Goal: Task Accomplishment & Management: Manage account settings

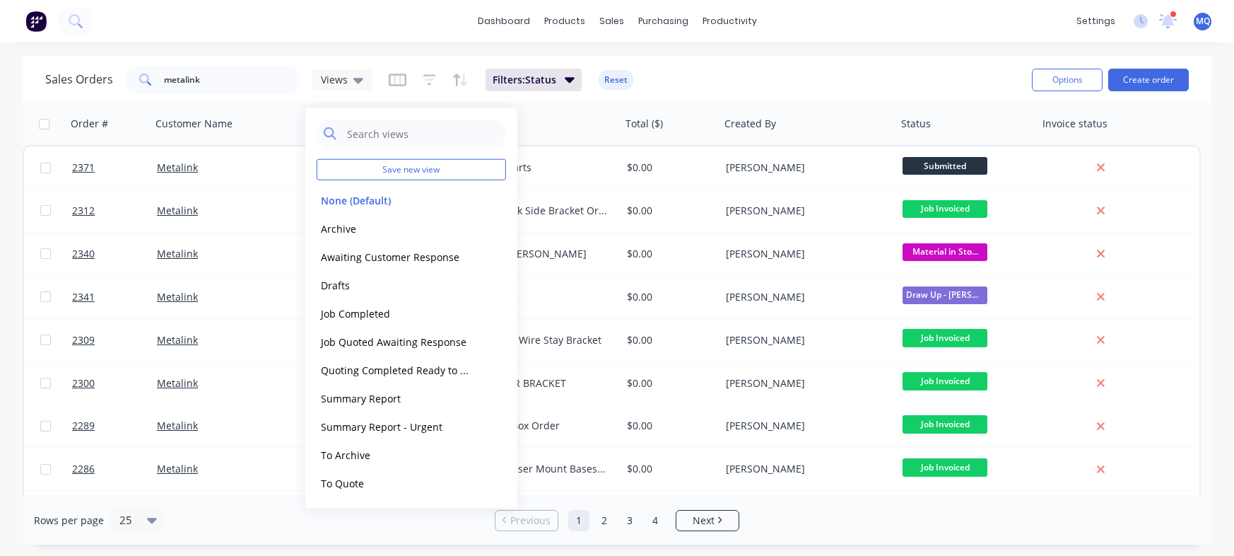
click at [353, 225] on button "Archive" at bounding box center [397, 228] width 161 height 16
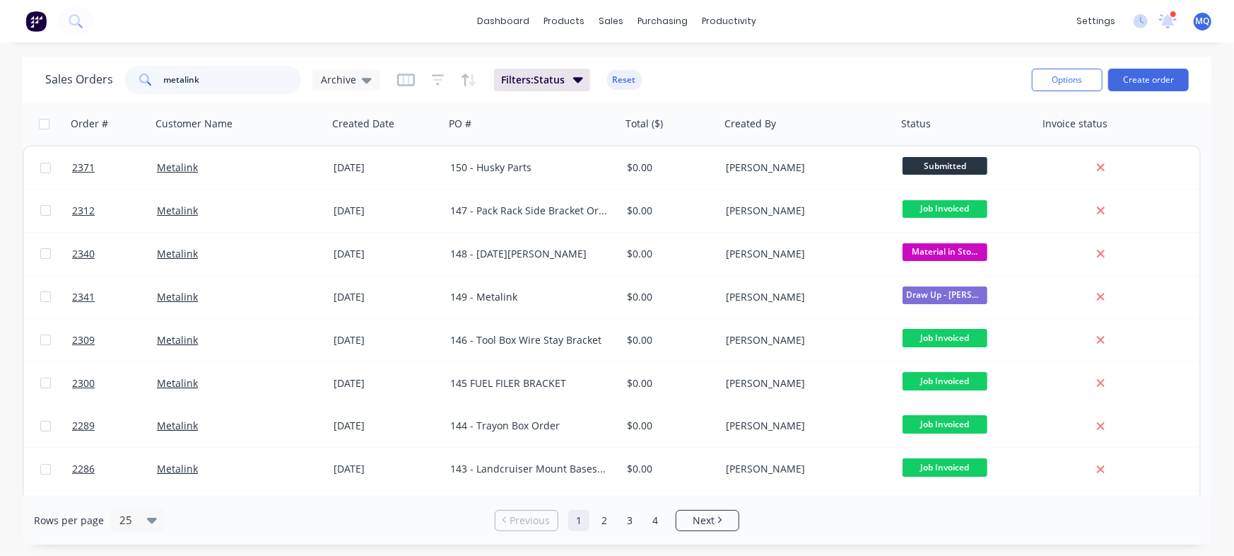
click at [191, 83] on input "metalink" at bounding box center [233, 80] width 138 height 28
type input "dog wash"
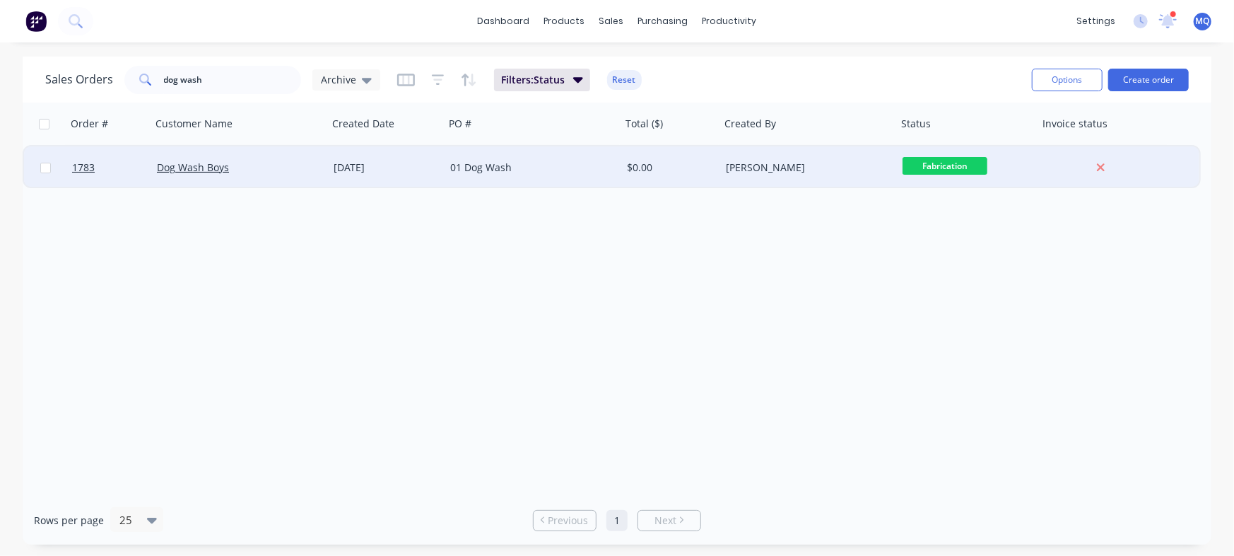
click at [354, 160] on div "[DATE]" at bounding box center [386, 167] width 117 height 42
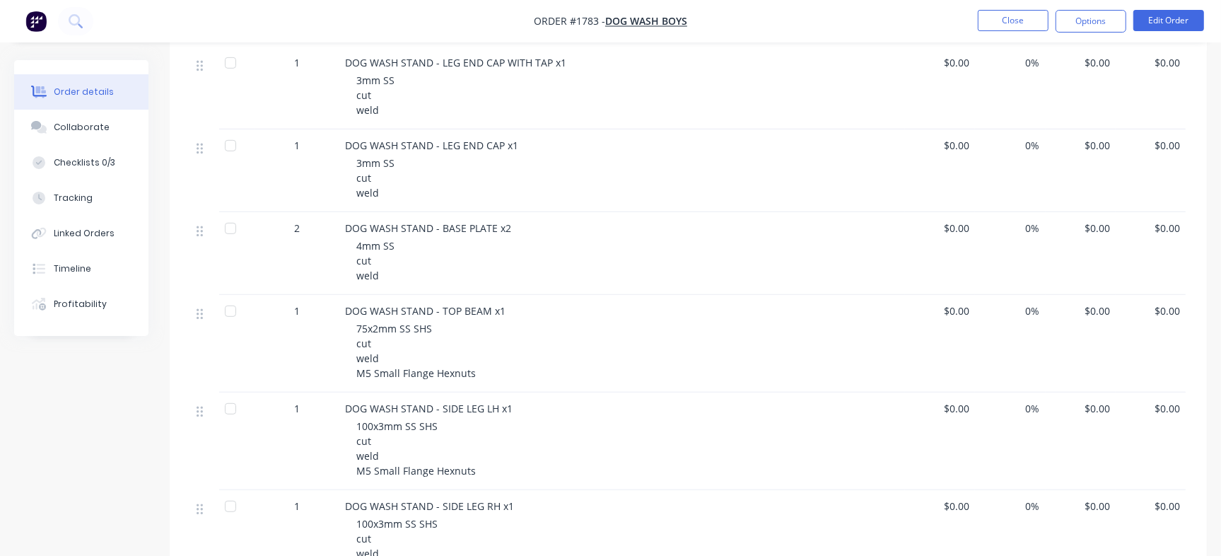
scroll to position [638, 0]
click at [57, 286] on button "Profitability" at bounding box center [81, 303] width 134 height 35
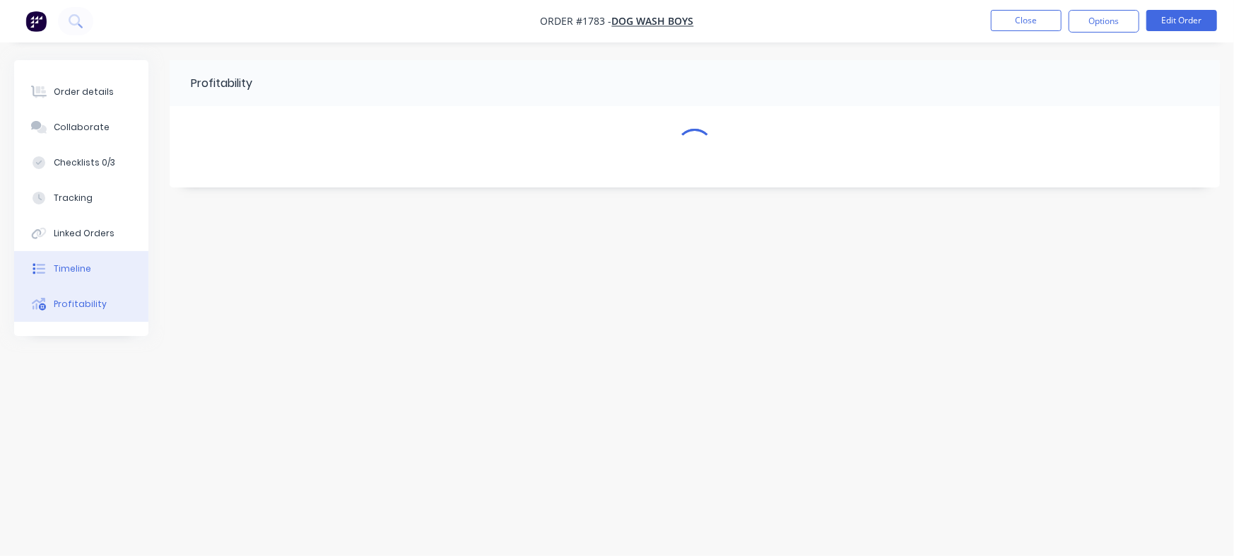
click at [71, 276] on button "Timeline" at bounding box center [81, 268] width 134 height 35
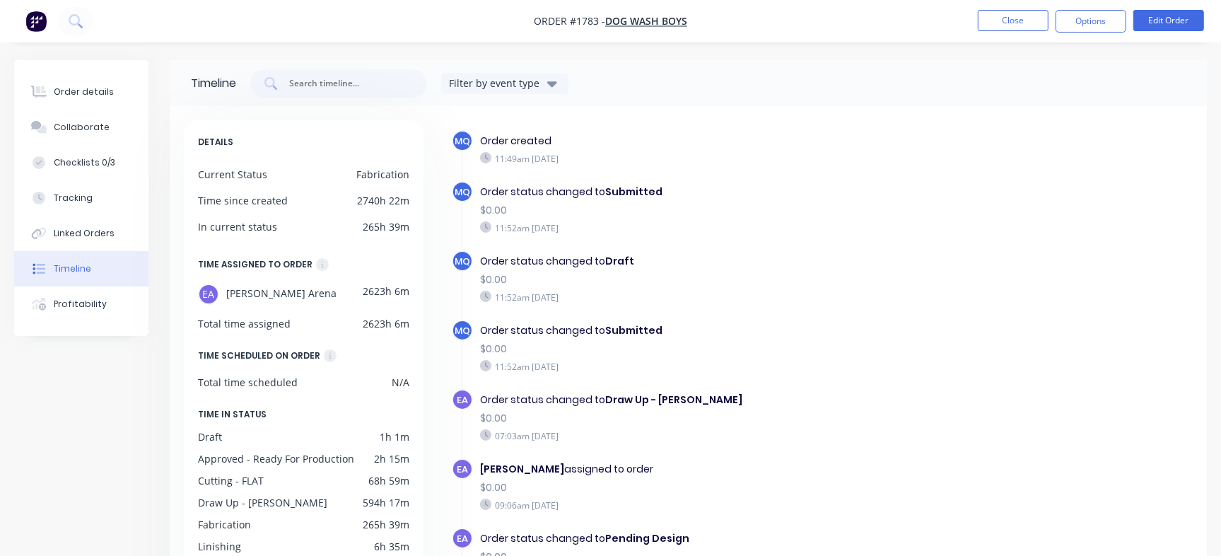
click at [815, 167] on div "Order created 11:49am [DATE]" at bounding box center [709, 149] width 472 height 38
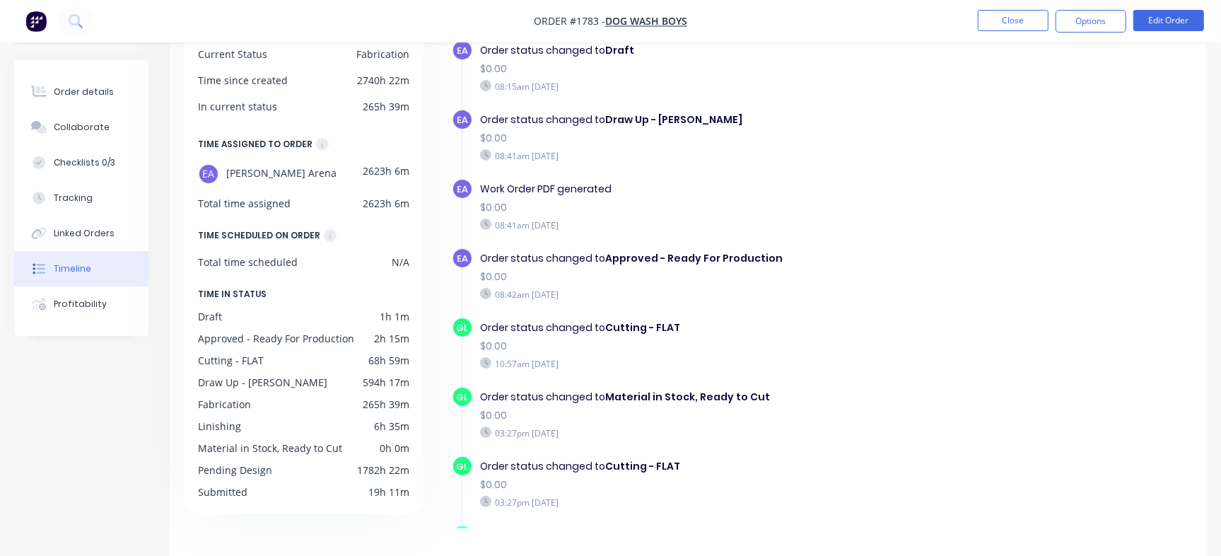
scroll to position [645, 0]
click at [982, 21] on button "Close" at bounding box center [1012, 20] width 71 height 21
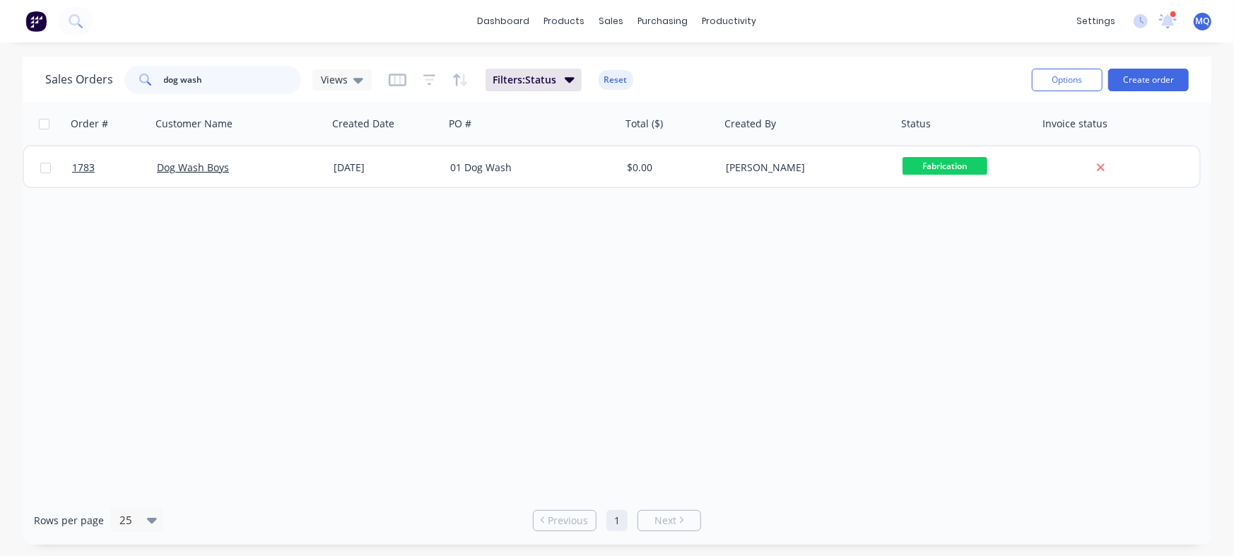
click at [252, 85] on input "dog wash" at bounding box center [233, 80] width 138 height 28
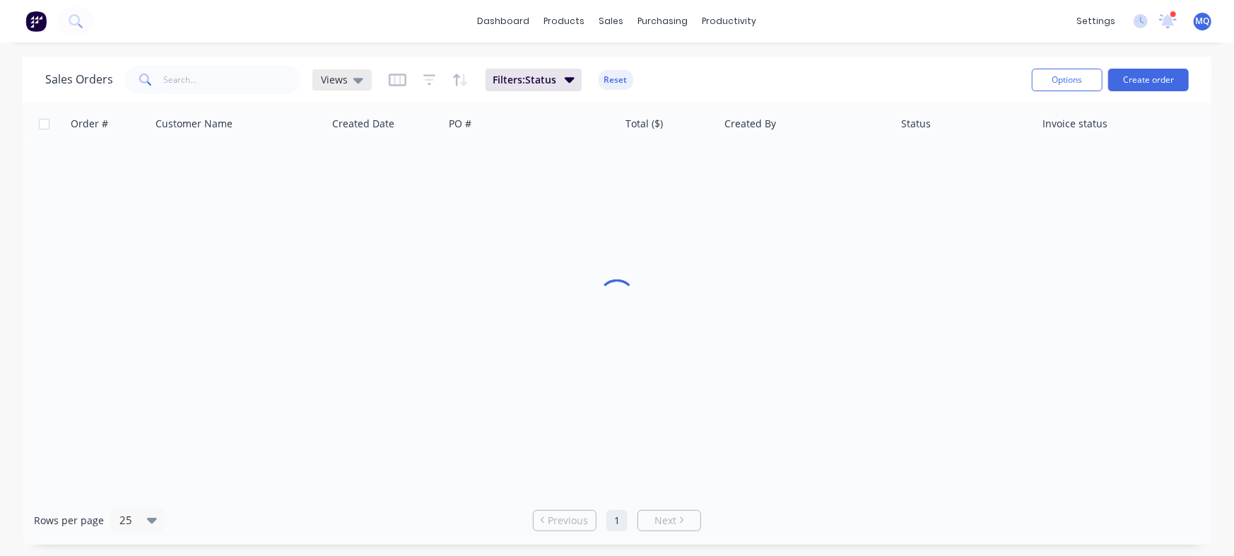
click at [341, 78] on span "Views" at bounding box center [334, 79] width 27 height 15
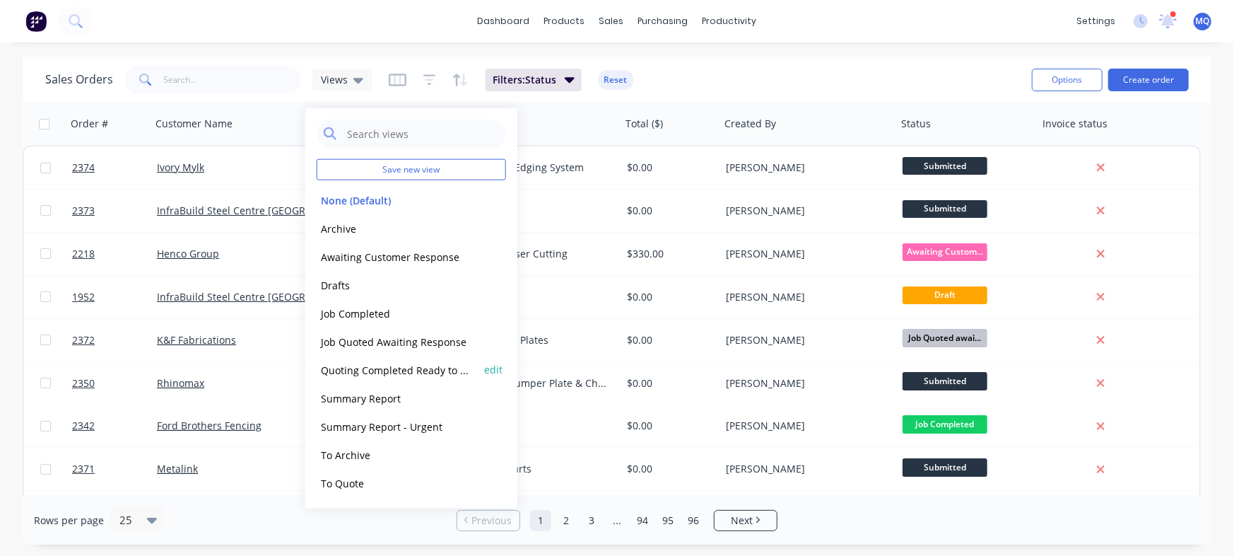
click at [375, 366] on button "Quoting Completed Ready to Send" at bounding box center [397, 369] width 161 height 16
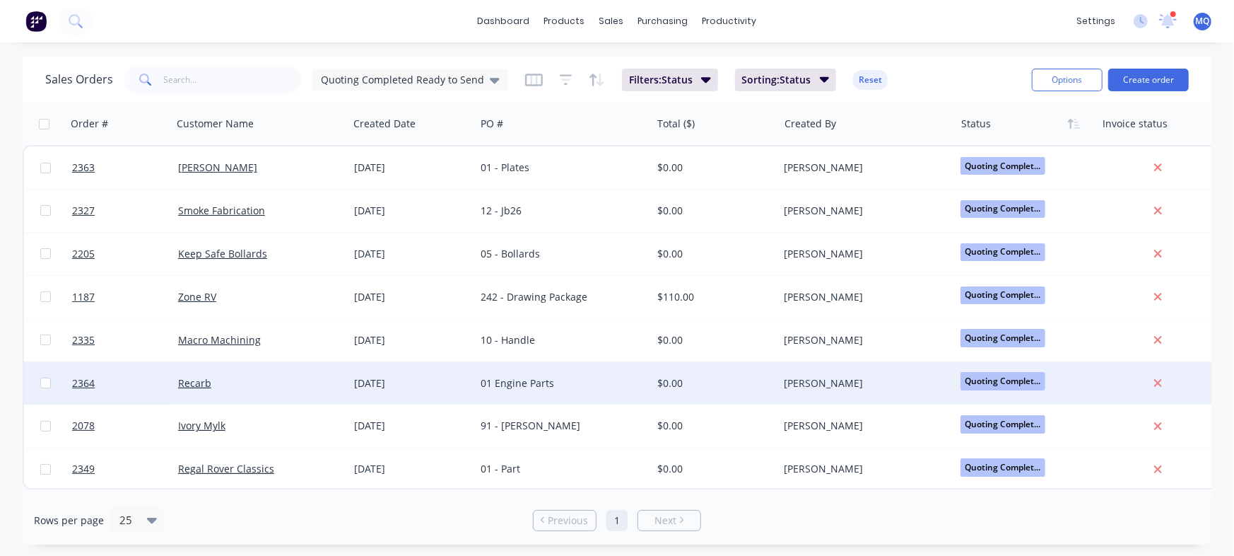
click at [458, 377] on div "[DATE]" at bounding box center [412, 383] width 116 height 14
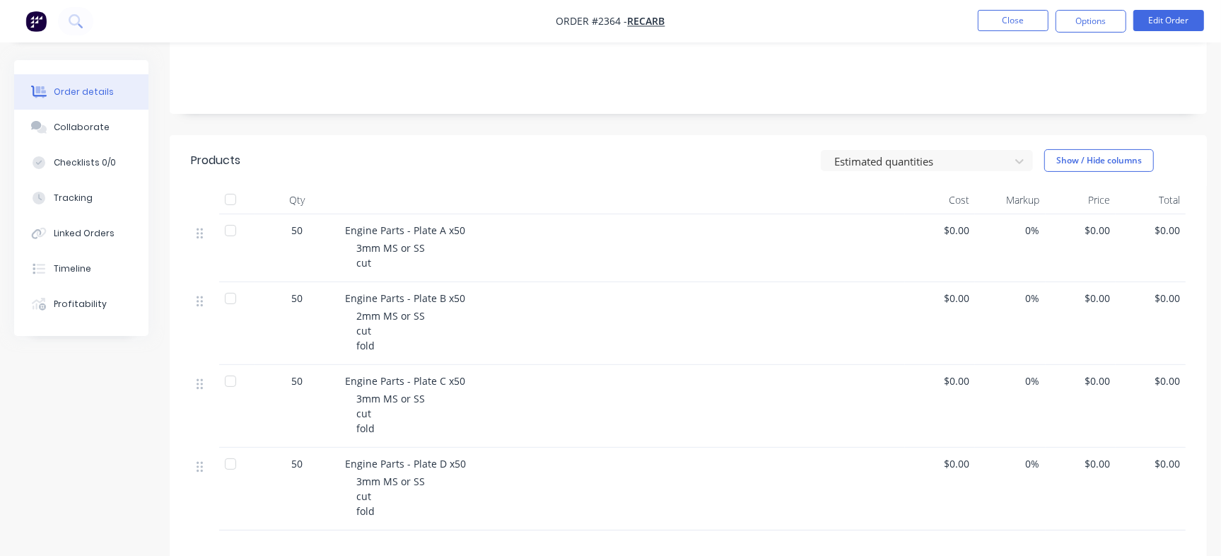
scroll to position [223, 0]
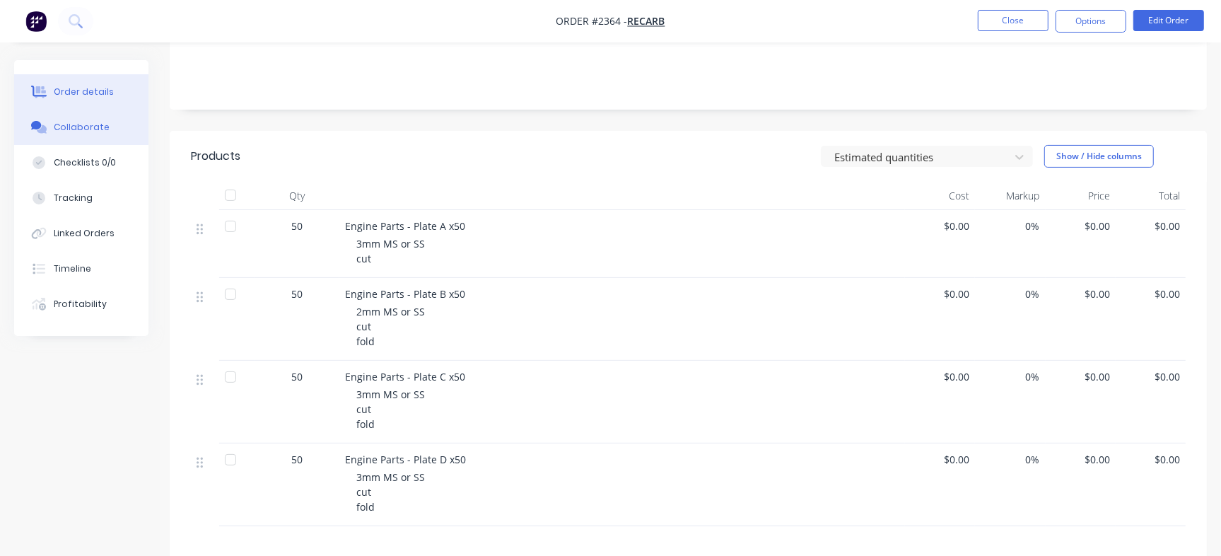
click at [90, 130] on div "Collaborate" at bounding box center [82, 127] width 56 height 13
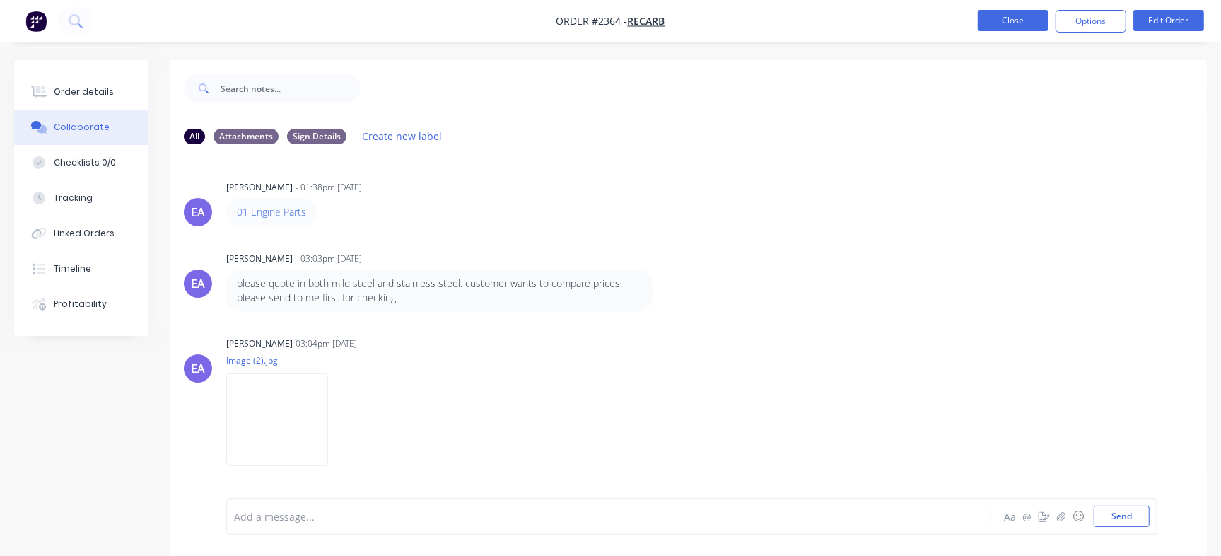
click at [1004, 21] on button "Close" at bounding box center [1012, 20] width 71 height 21
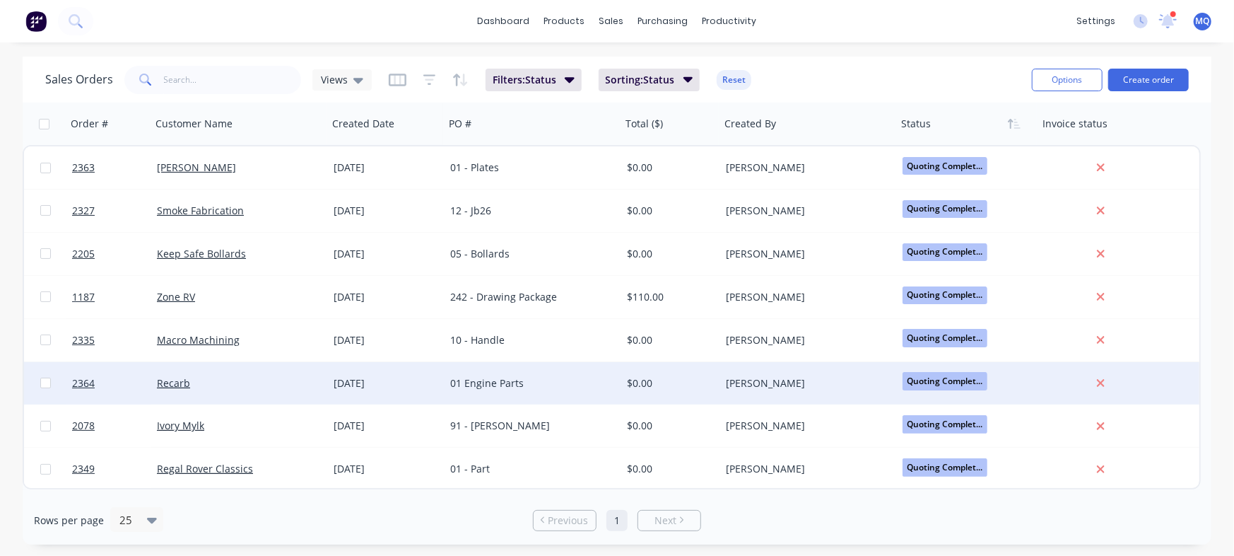
click at [524, 389] on div "01 Engine Parts" at bounding box center [528, 383] width 157 height 14
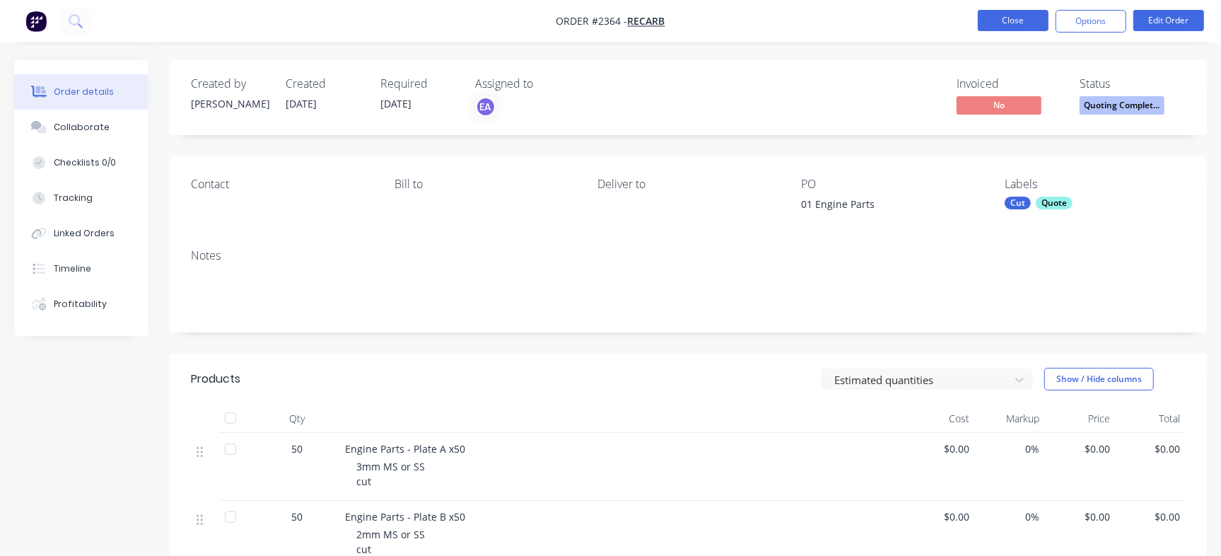
click at [1015, 16] on button "Close" at bounding box center [1012, 20] width 71 height 21
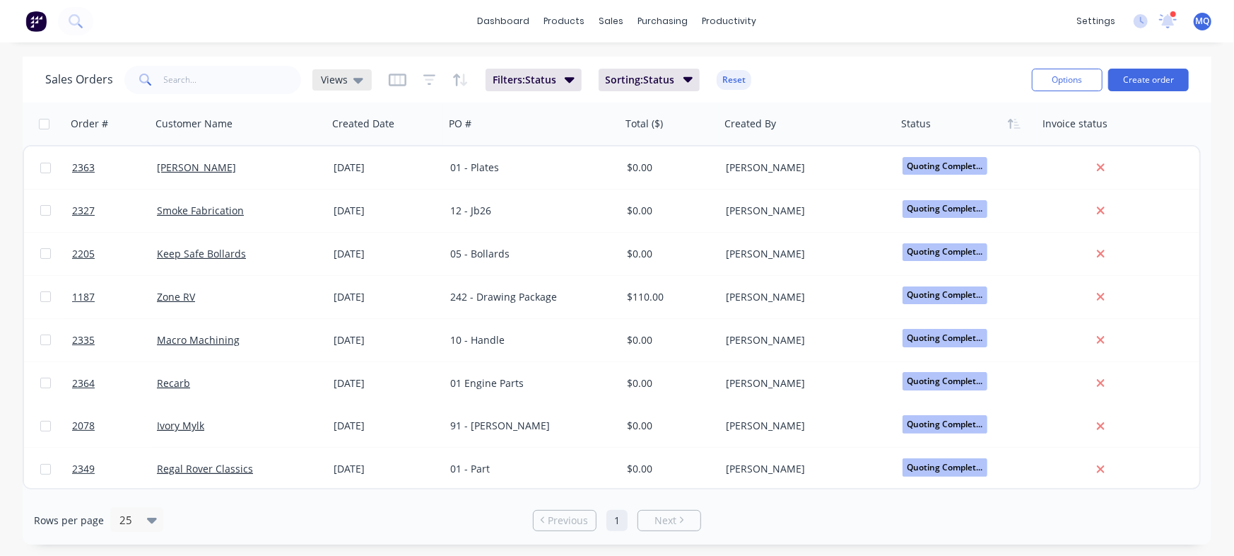
click at [335, 78] on span "Views" at bounding box center [334, 79] width 27 height 15
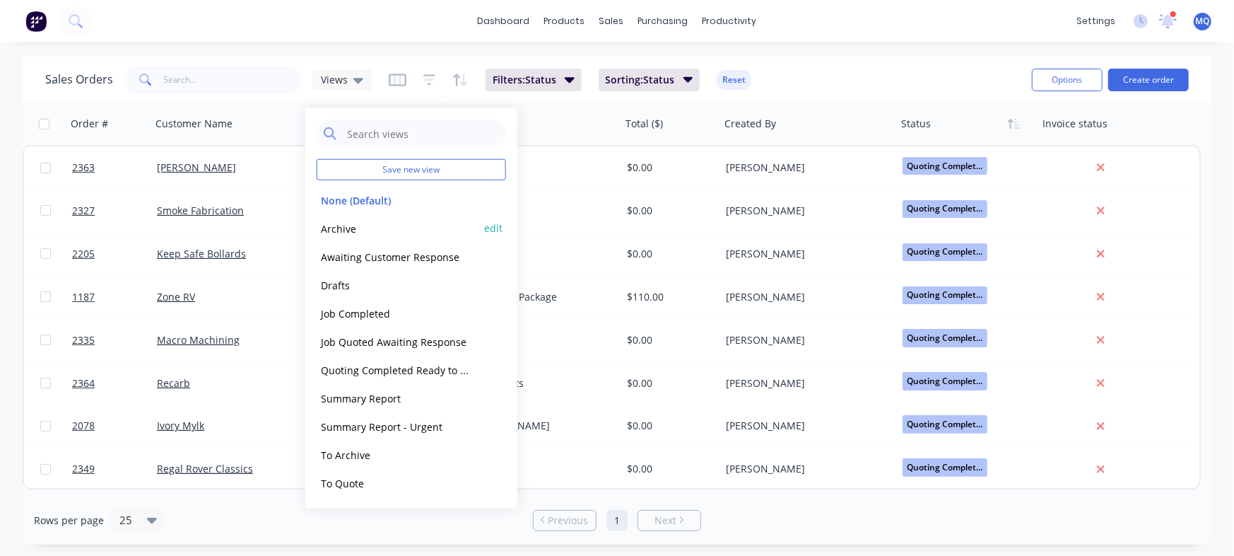
click at [342, 224] on button "Archive" at bounding box center [397, 228] width 161 height 16
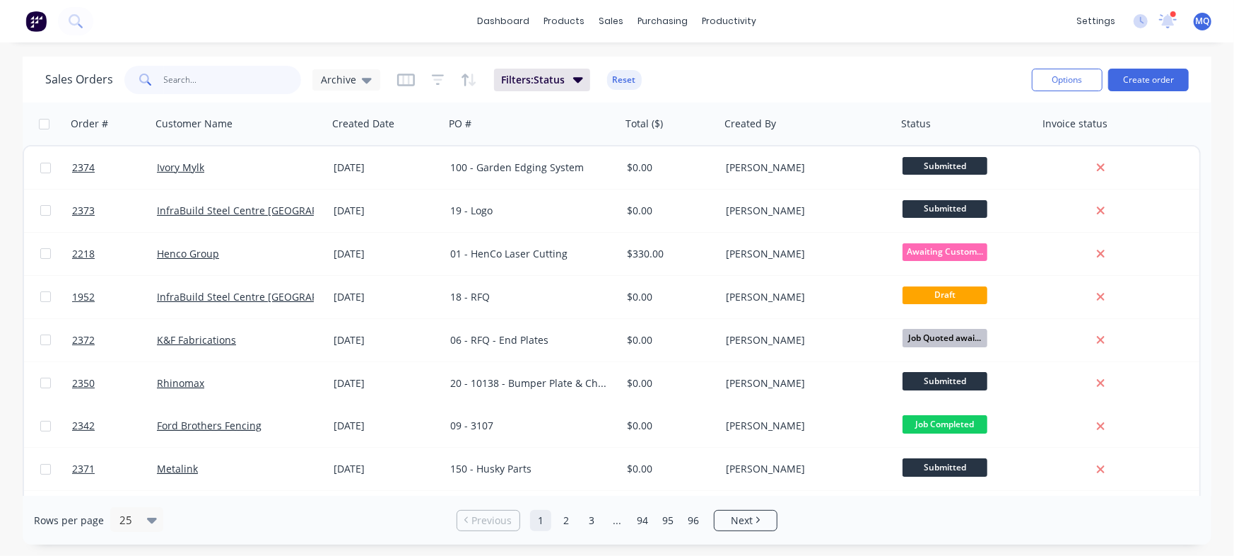
click at [200, 80] on input "text" at bounding box center [233, 80] width 138 height 28
type input "dog"
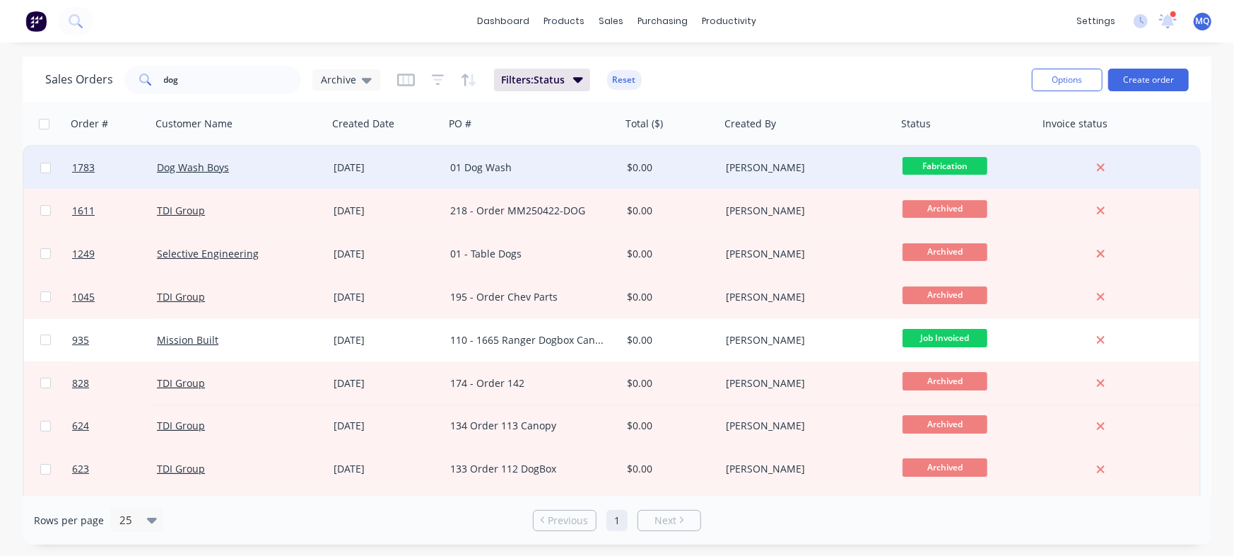
click at [335, 167] on div "[DATE]" at bounding box center [386, 167] width 105 height 14
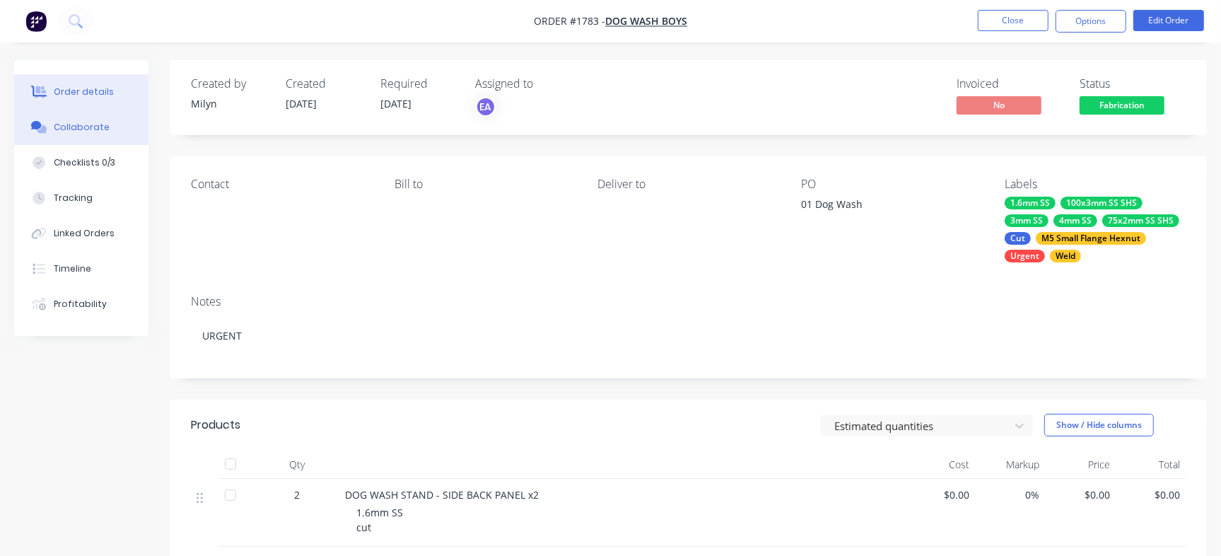
click at [103, 122] on div "Collaborate" at bounding box center [82, 127] width 56 height 13
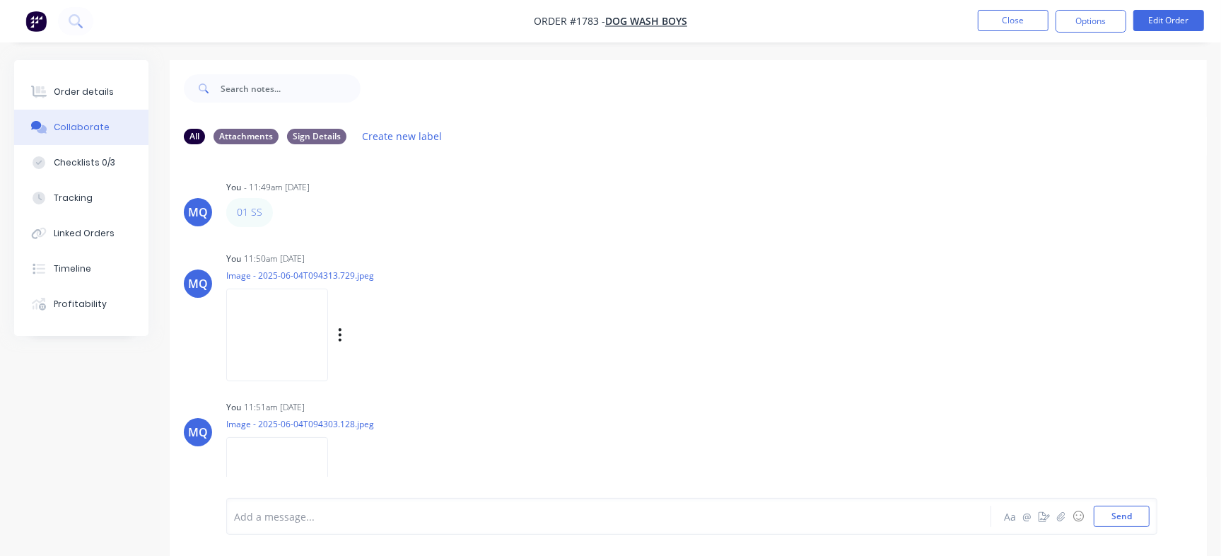
click at [271, 369] on img at bounding box center [277, 334] width 102 height 93
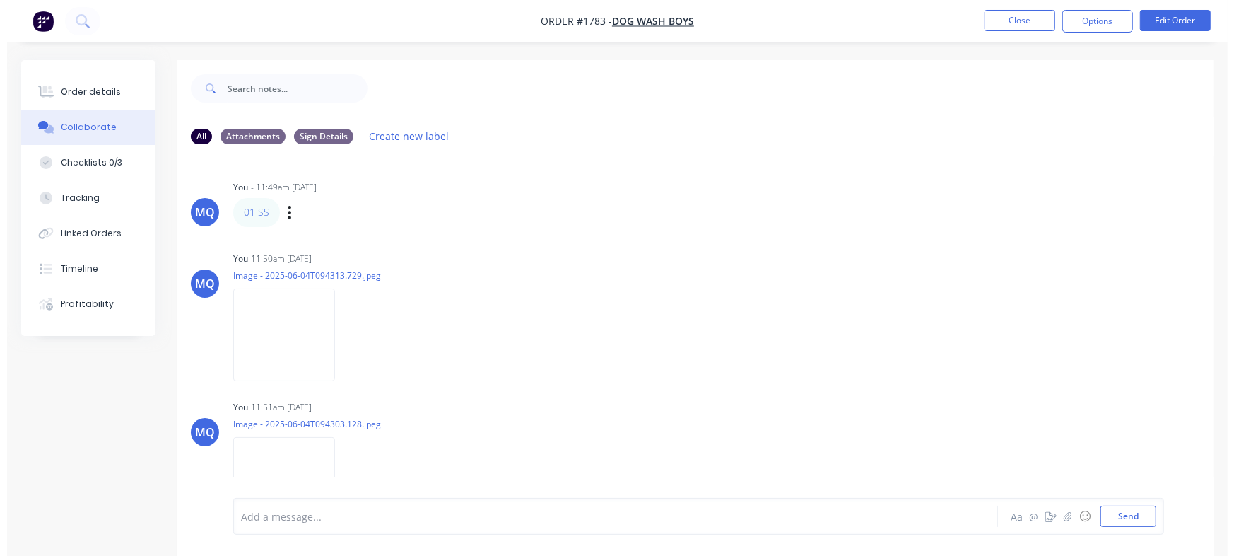
scroll to position [96, 0]
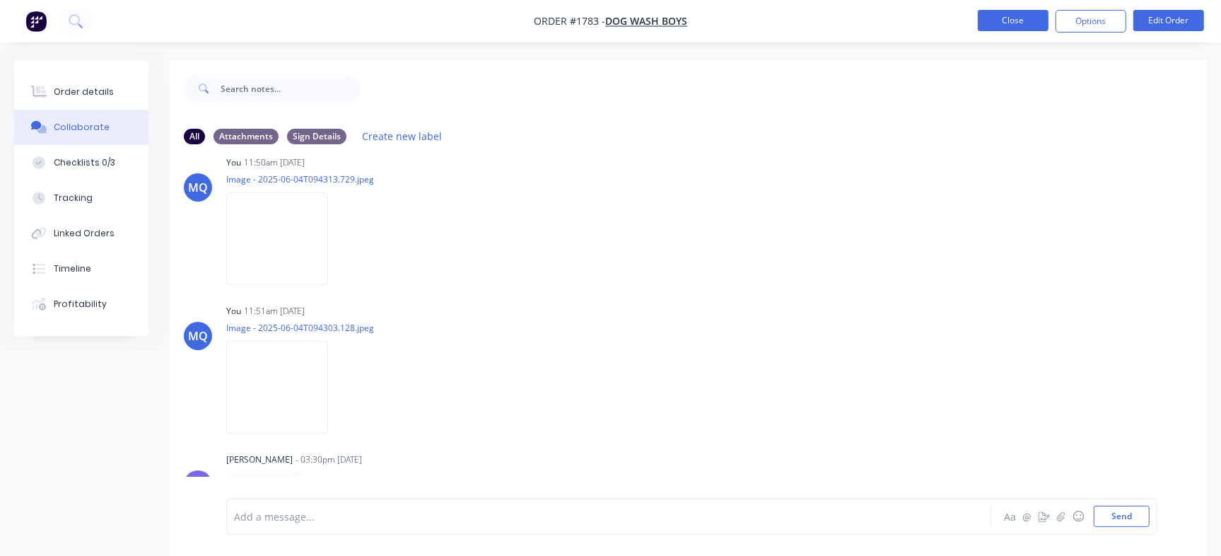
click at [989, 20] on button "Close" at bounding box center [1012, 20] width 71 height 21
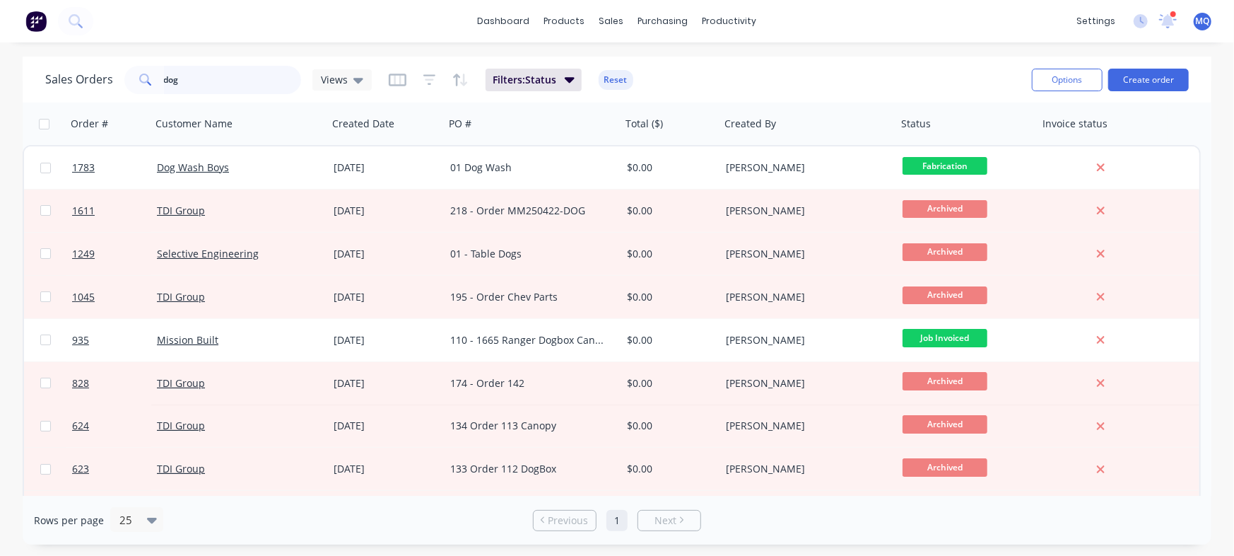
click at [253, 83] on input "dog" at bounding box center [233, 80] width 138 height 28
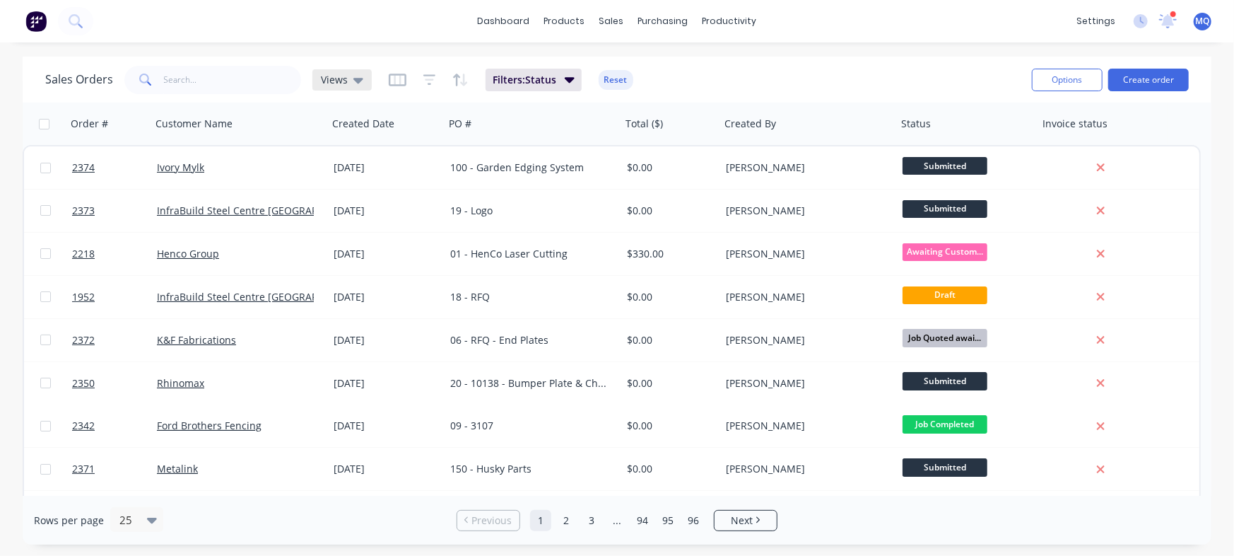
click at [314, 74] on div "Views" at bounding box center [341, 79] width 59 height 21
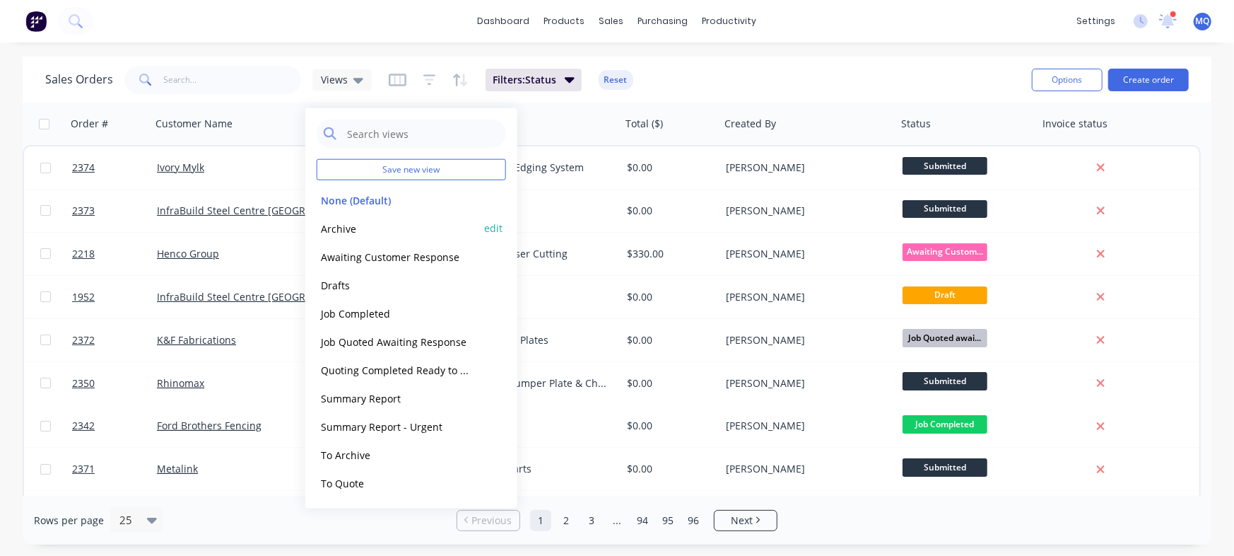
click at [340, 222] on button "Archive" at bounding box center [397, 228] width 161 height 16
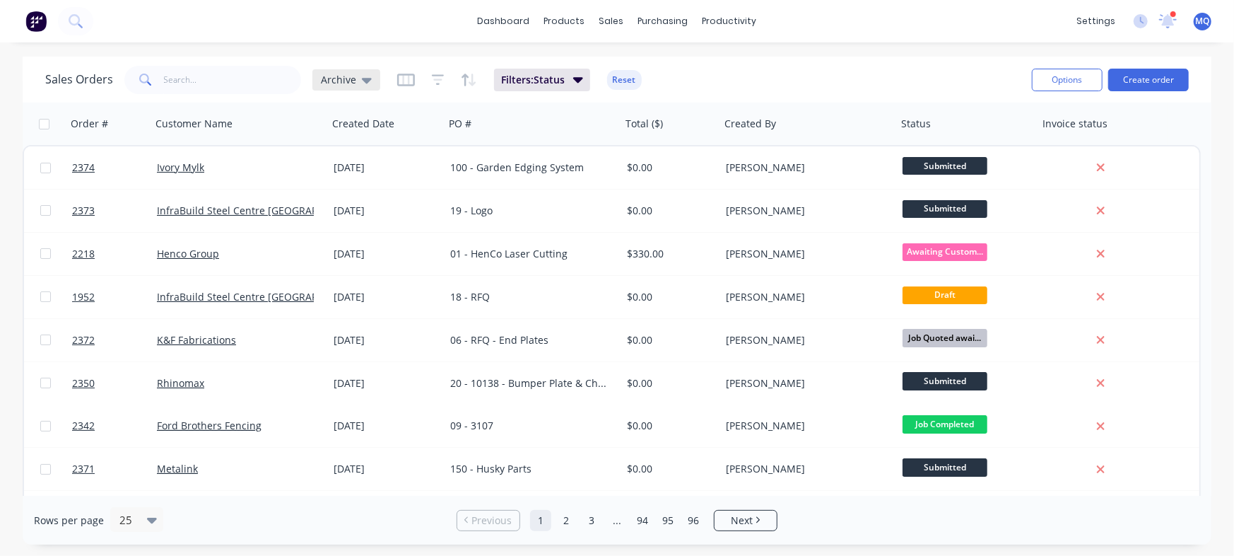
click at [341, 76] on span "Archive" at bounding box center [338, 79] width 35 height 15
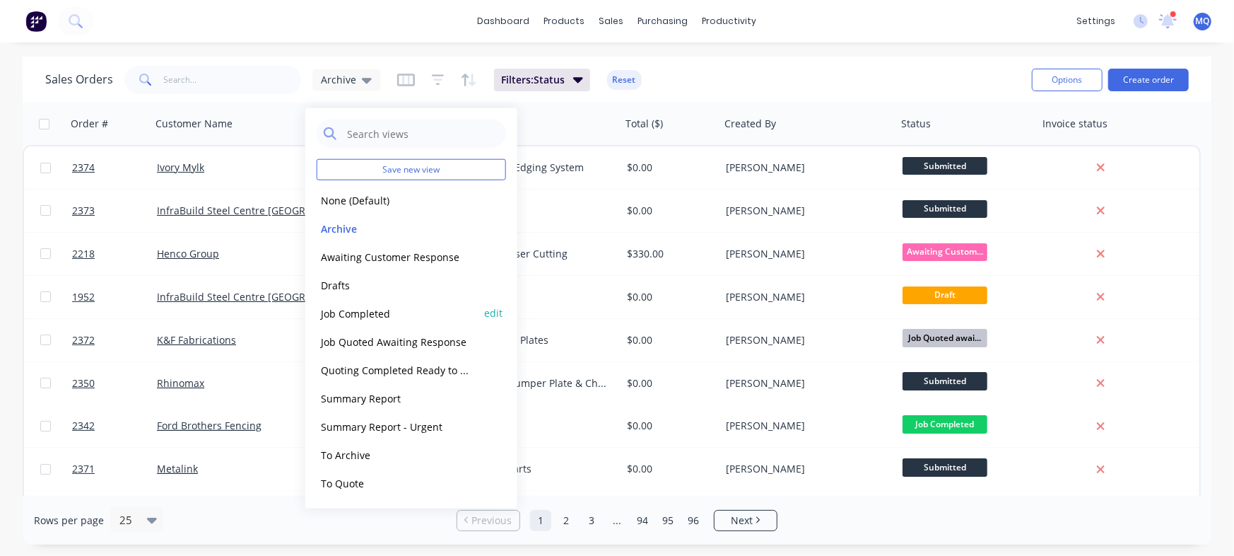
click at [349, 312] on button "Job Completed" at bounding box center [397, 313] width 161 height 16
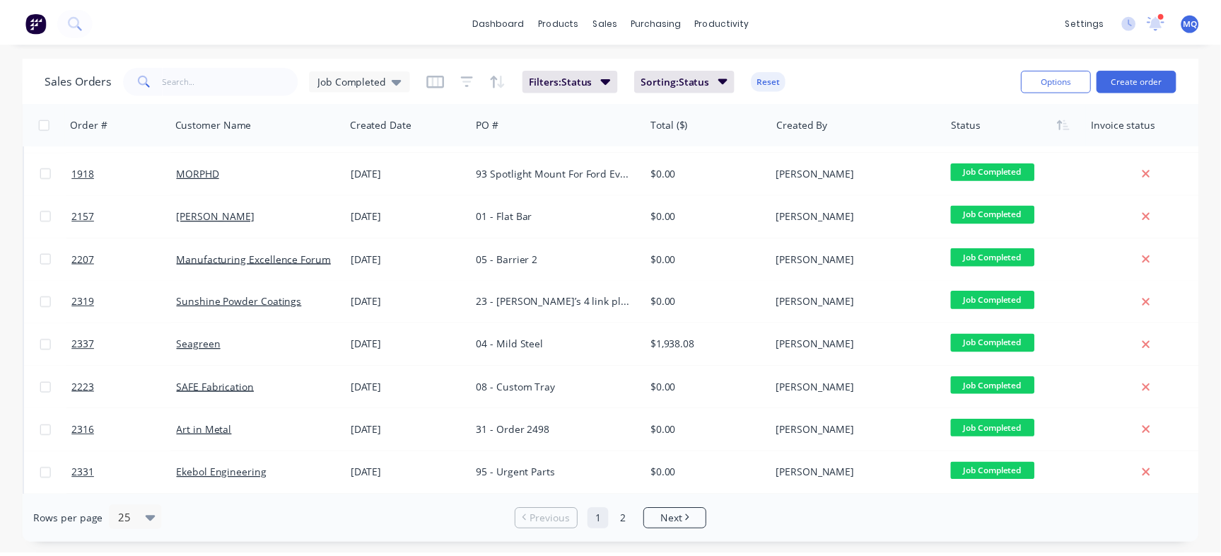
scroll to position [61, 0]
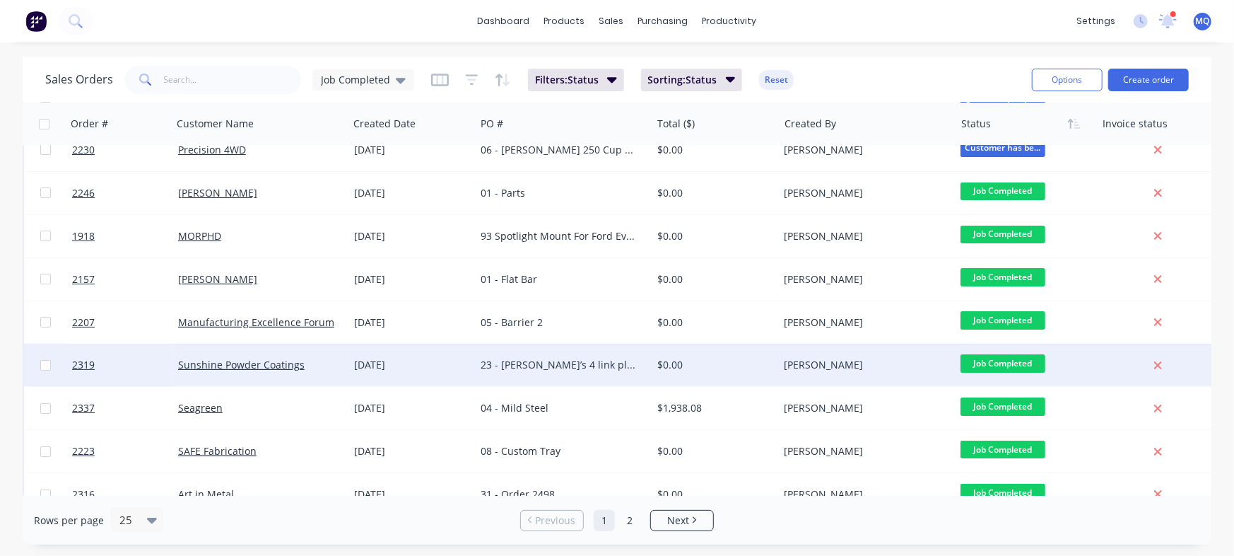
click at [408, 365] on div "[DATE]" at bounding box center [412, 365] width 116 height 14
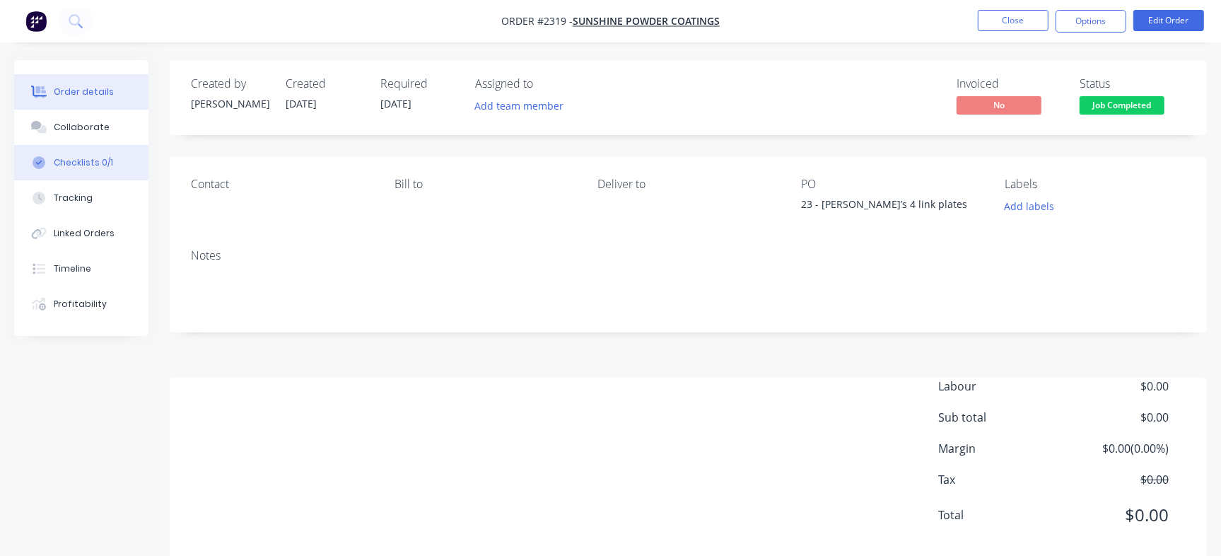
click at [107, 161] on div "Checklists 0/1" at bounding box center [83, 162] width 59 height 13
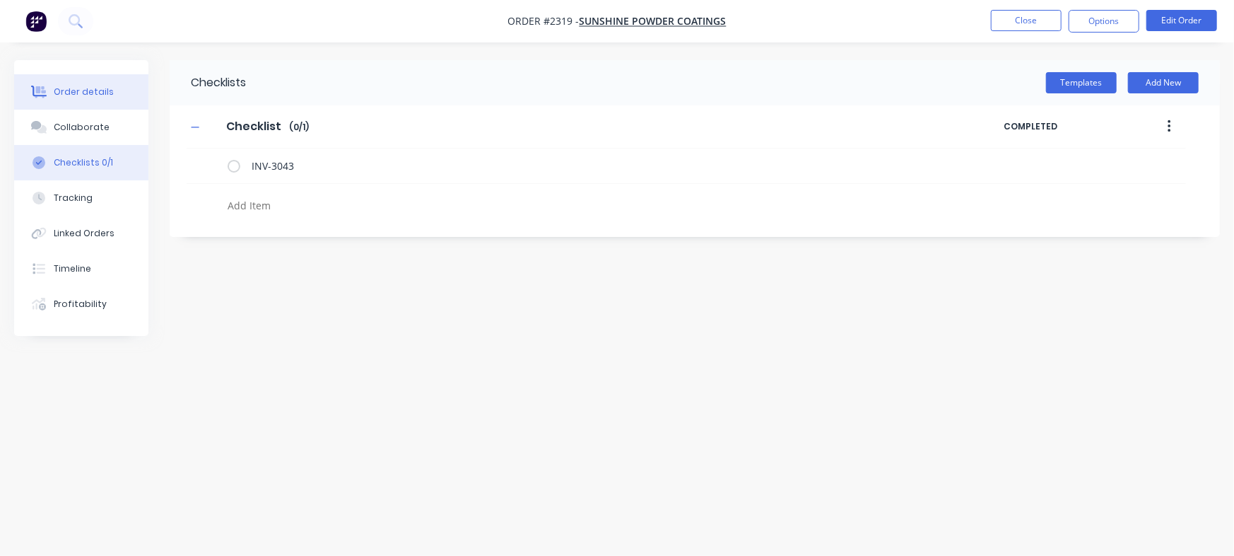
click at [134, 86] on button "Order details" at bounding box center [81, 91] width 134 height 35
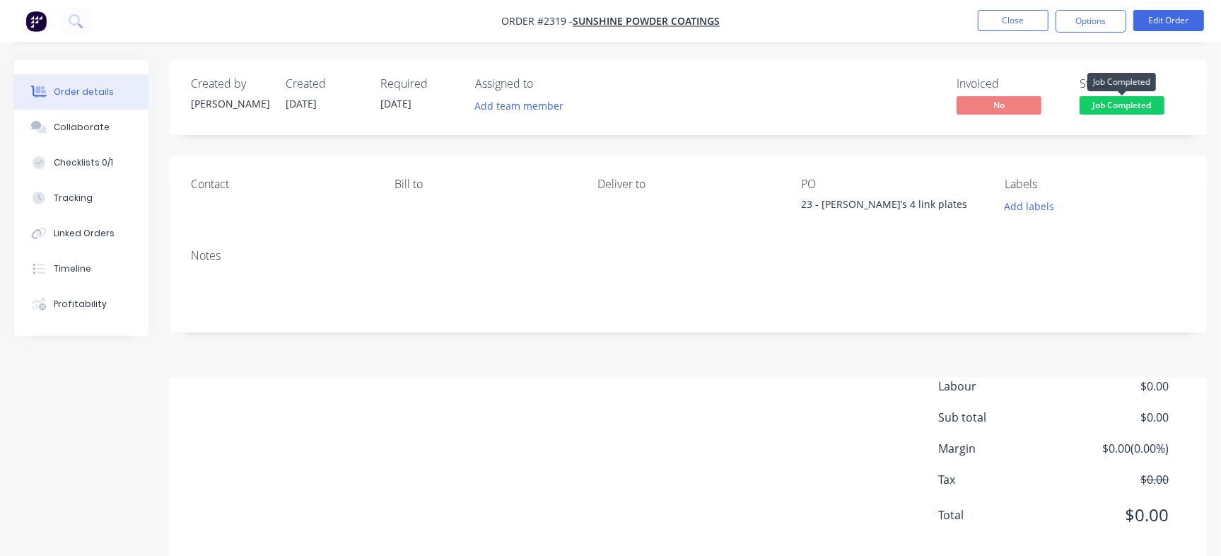
click at [1095, 98] on span "Job Completed" at bounding box center [1121, 105] width 85 height 18
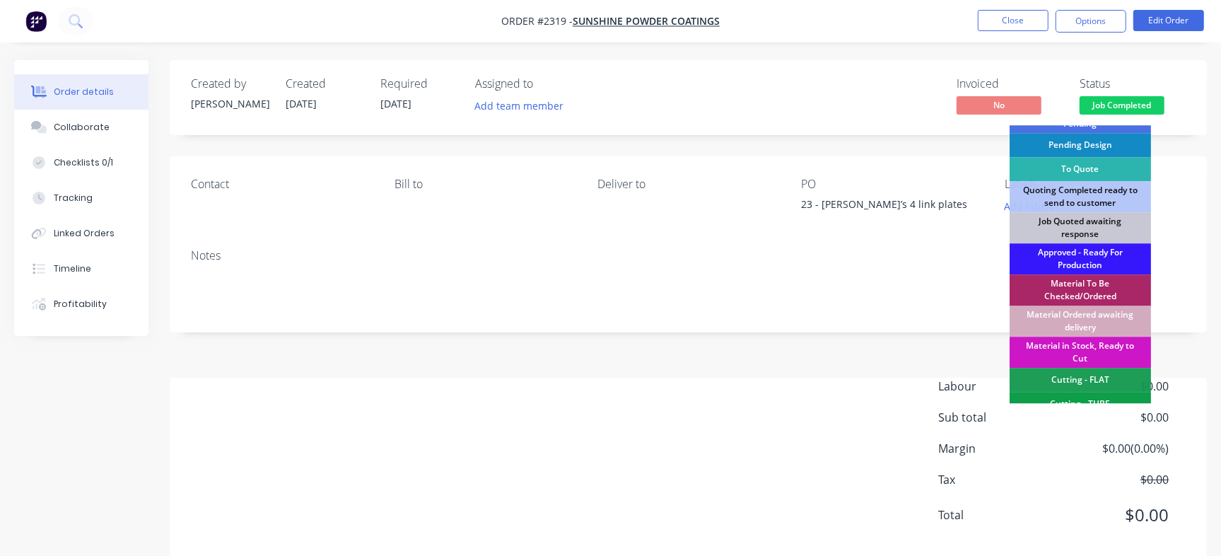
scroll to position [120, 0]
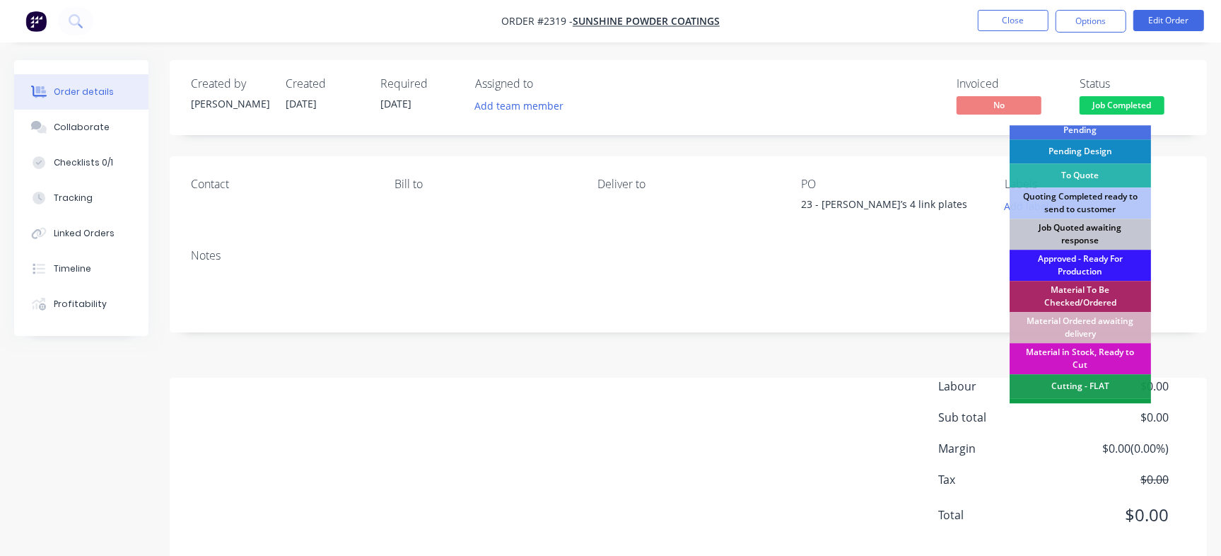
click at [1074, 231] on div "Job Quoted awaiting response" at bounding box center [1079, 233] width 141 height 31
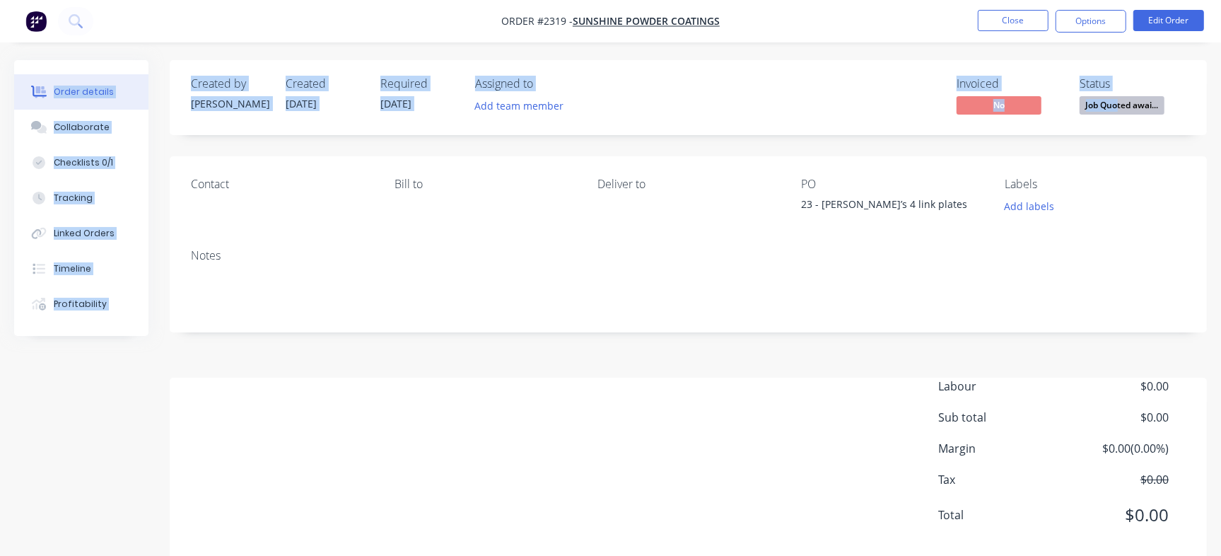
drag, startPoint x: 1011, startPoint y: 8, endPoint x: 1117, endPoint y: 113, distance: 148.4
click at [1117, 113] on div "Order #2319 - Sunshine Powder Coatings Close Options Edit Order Order details C…" at bounding box center [610, 292] width 1221 height 584
click at [1117, 113] on span "Job Quoted awai..." at bounding box center [1121, 105] width 85 height 18
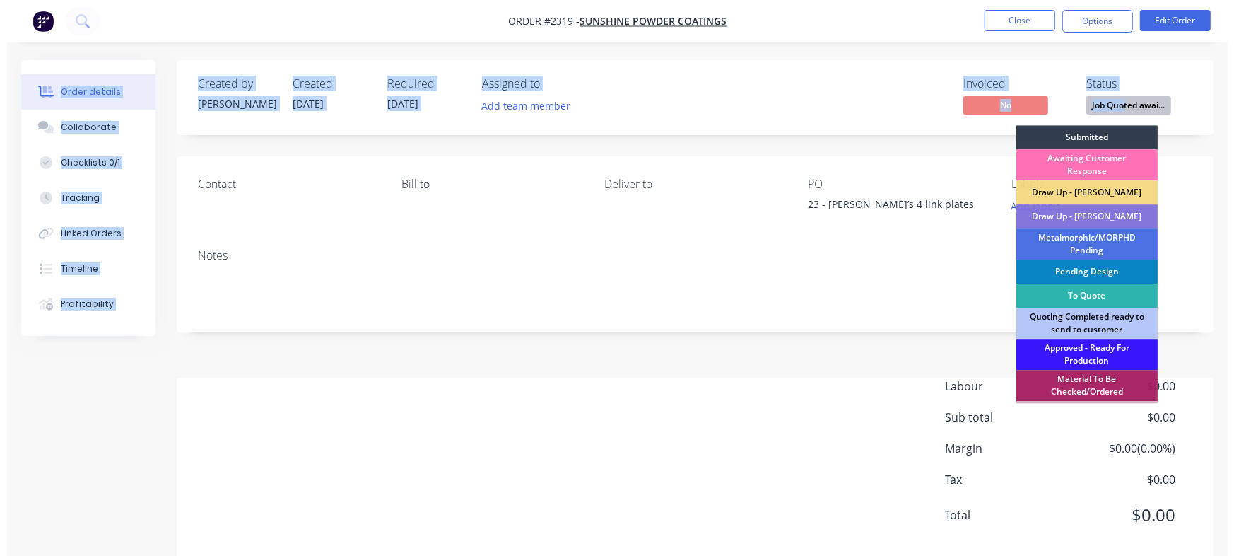
scroll to position [419, 0]
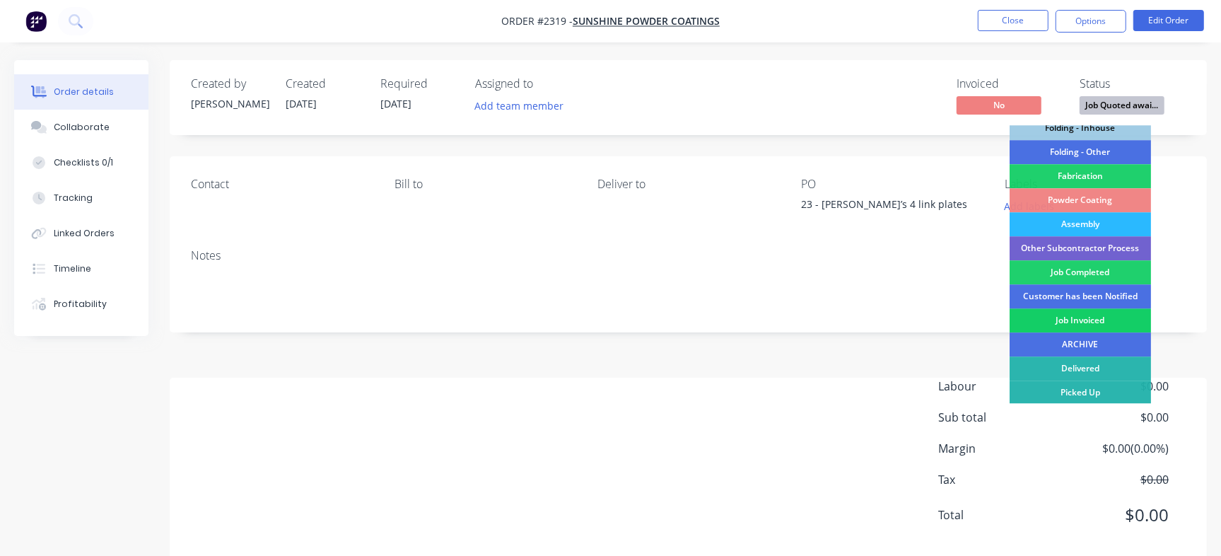
click at [1081, 320] on div "Job Invoiced" at bounding box center [1079, 320] width 141 height 24
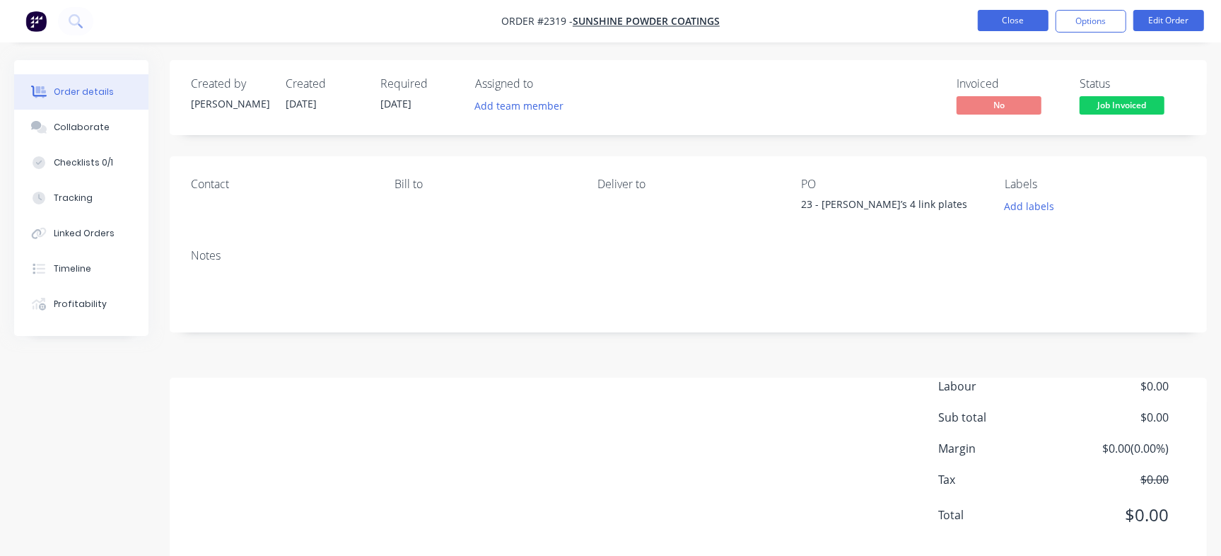
click at [1005, 21] on button "Close" at bounding box center [1012, 20] width 71 height 21
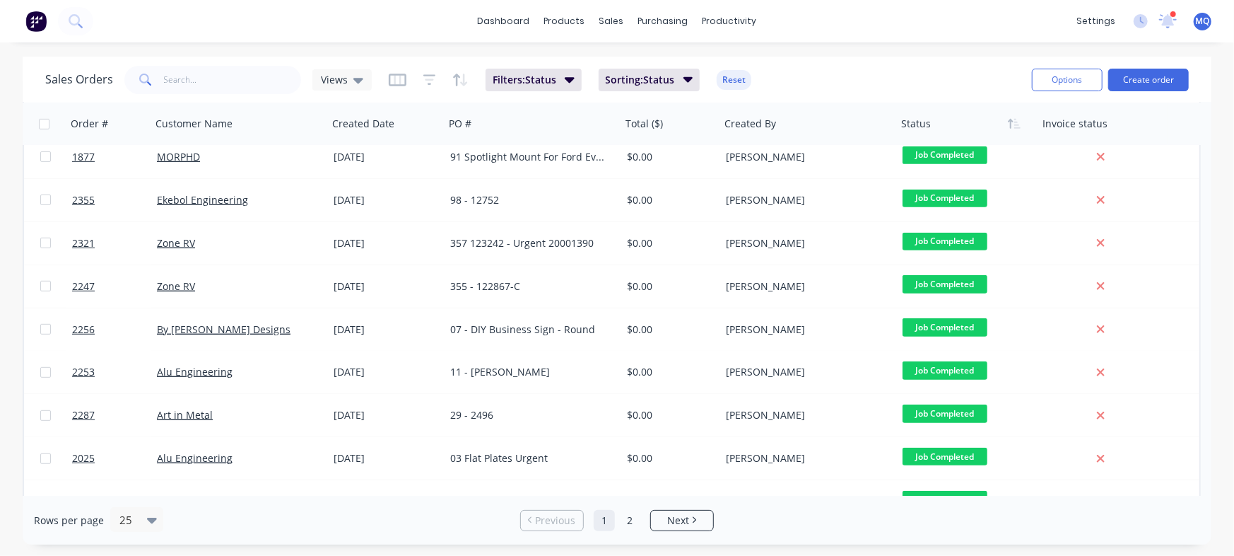
scroll to position [725, 0]
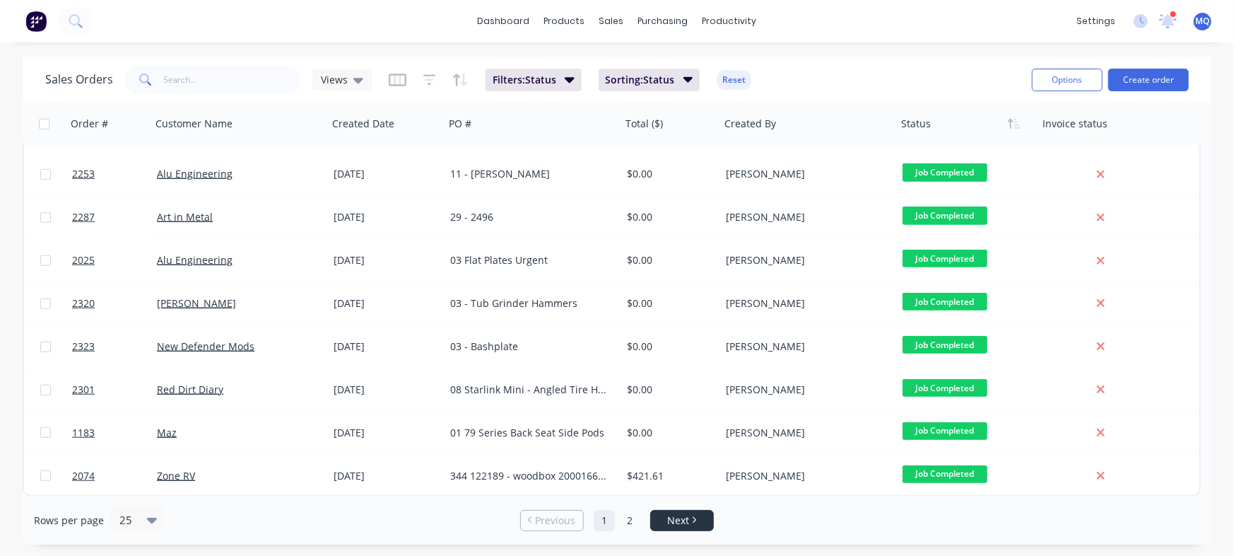
click at [688, 529] on li "Next" at bounding box center [682, 520] width 64 height 21
click at [701, 523] on link "Next" at bounding box center [682, 520] width 62 height 14
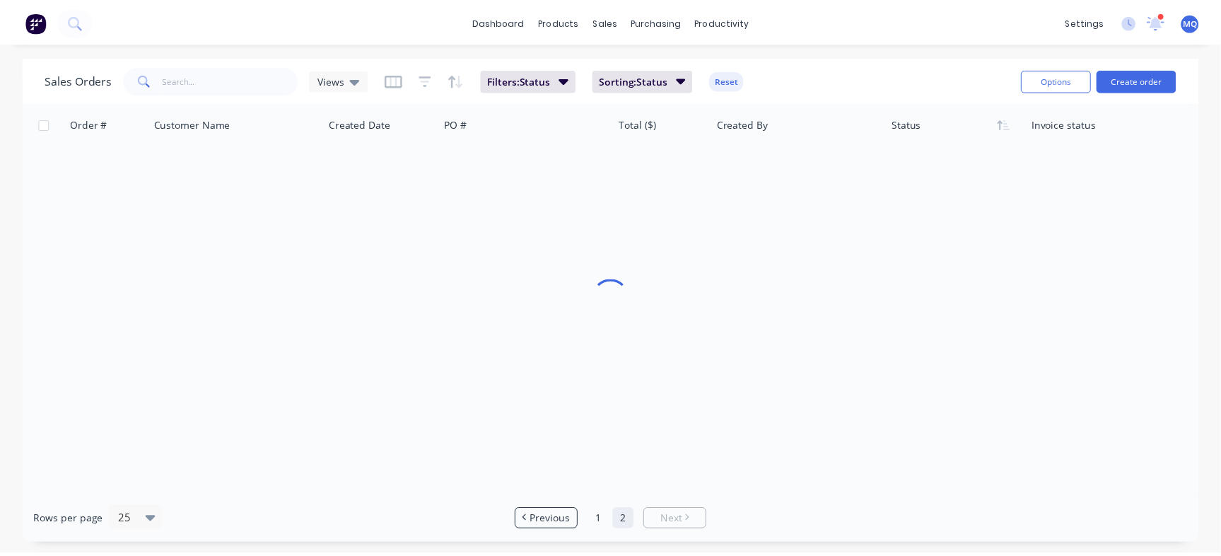
scroll to position [0, 0]
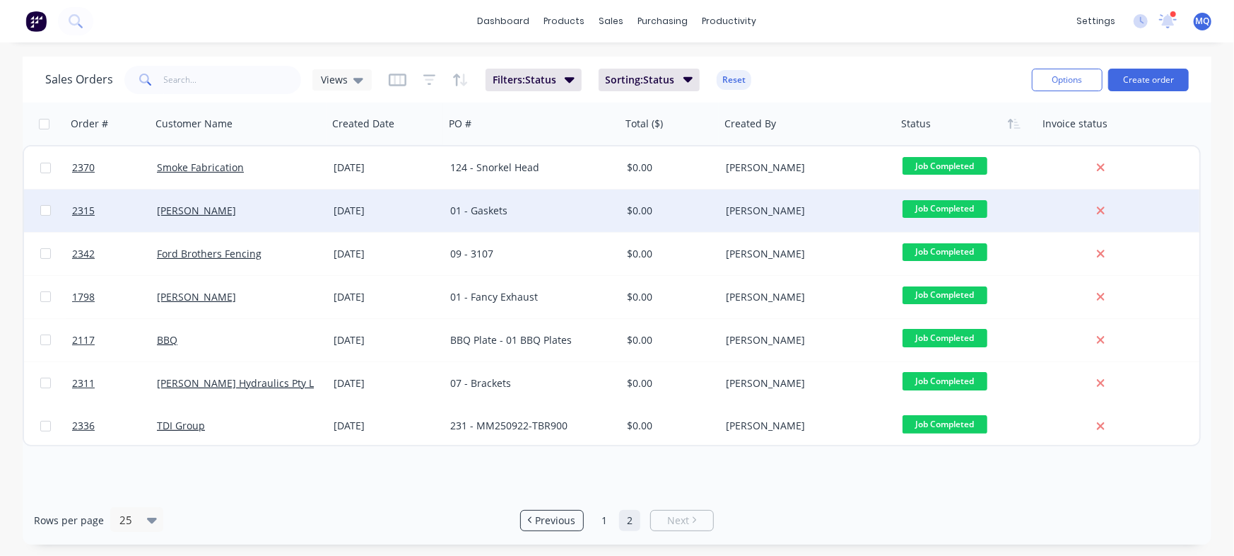
click at [564, 207] on div "01 - Gaskets" at bounding box center [528, 211] width 157 height 14
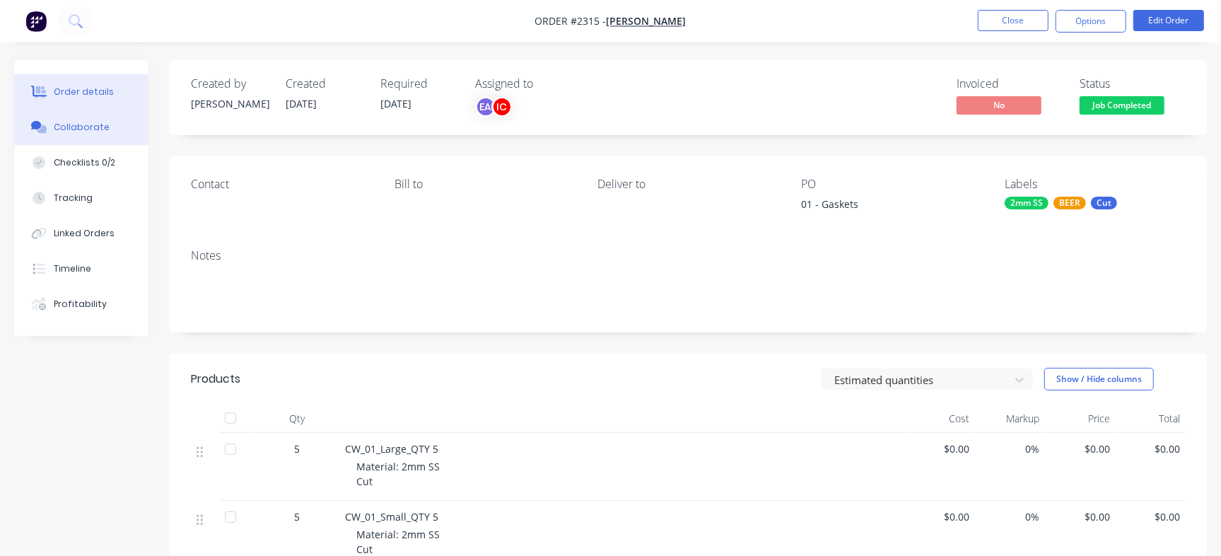
click at [121, 143] on button "Collaborate" at bounding box center [81, 127] width 134 height 35
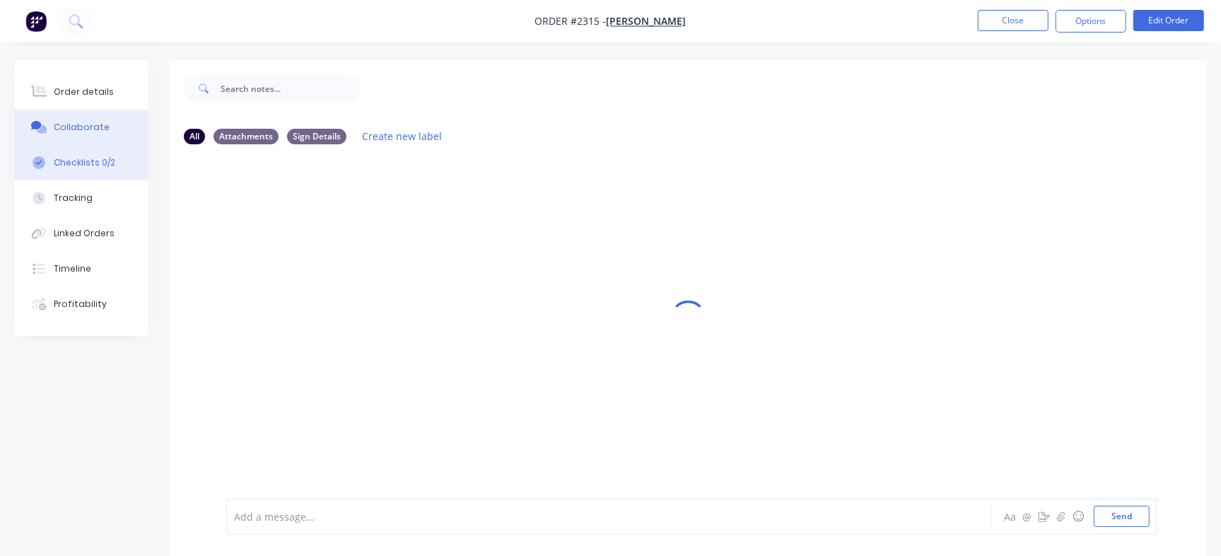
click at [107, 170] on button "Checklists 0/2" at bounding box center [81, 162] width 134 height 35
type textarea "x"
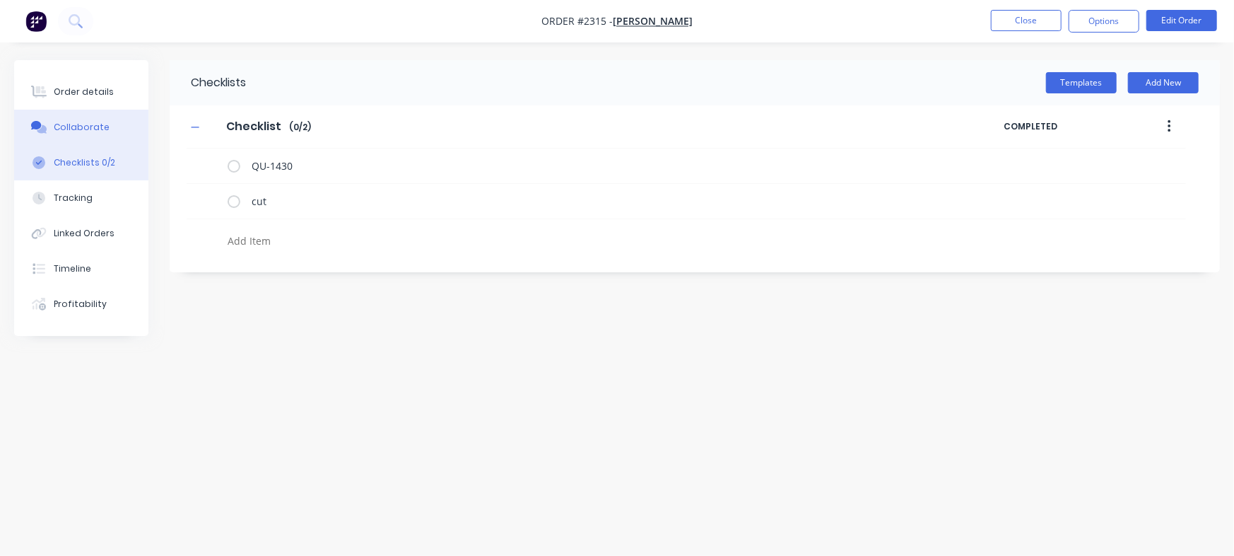
click at [106, 132] on button "Collaborate" at bounding box center [81, 127] width 134 height 35
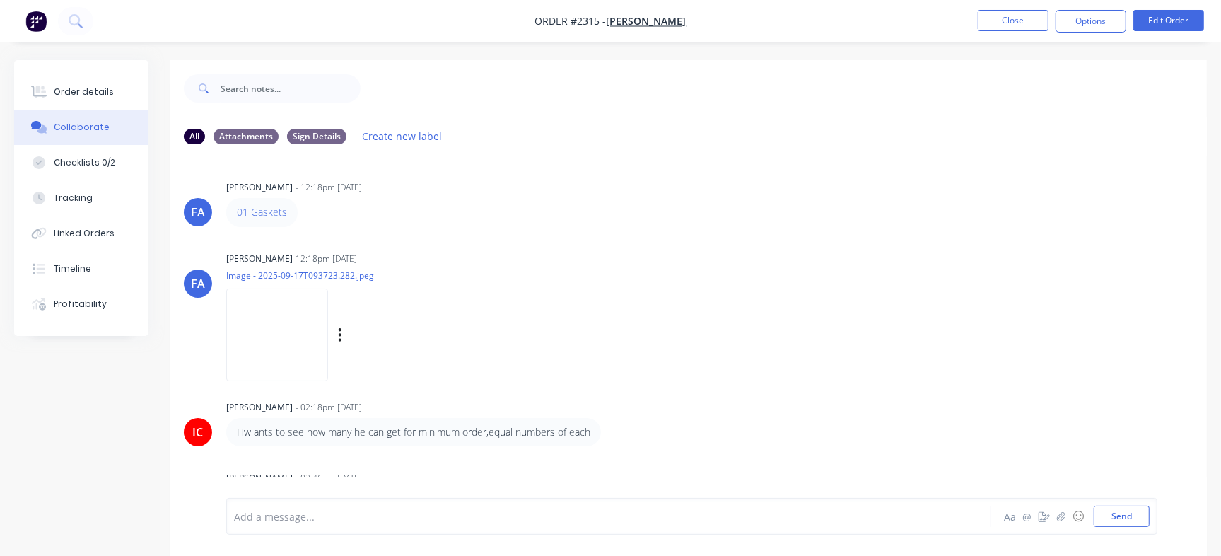
click at [836, 276] on div "[PERSON_NAME] [PERSON_NAME] 12:18pm [DATE] Image - 2025-09-17T093723.282.jpeg L…" at bounding box center [688, 311] width 1037 height 127
click at [1035, 425] on div "IC [PERSON_NAME] - 02:18pm [DATE] Hw ants to see how many he can get for minimu…" at bounding box center [688, 420] width 1037 height 49
click at [996, 407] on div "IC [PERSON_NAME] - 02:18pm [DATE] Hw ants to see how many he can get for minimu…" at bounding box center [688, 420] width 1037 height 49
click at [582, 264] on div "[PERSON_NAME] 12:18pm [DATE]" at bounding box center [447, 258] width 442 height 13
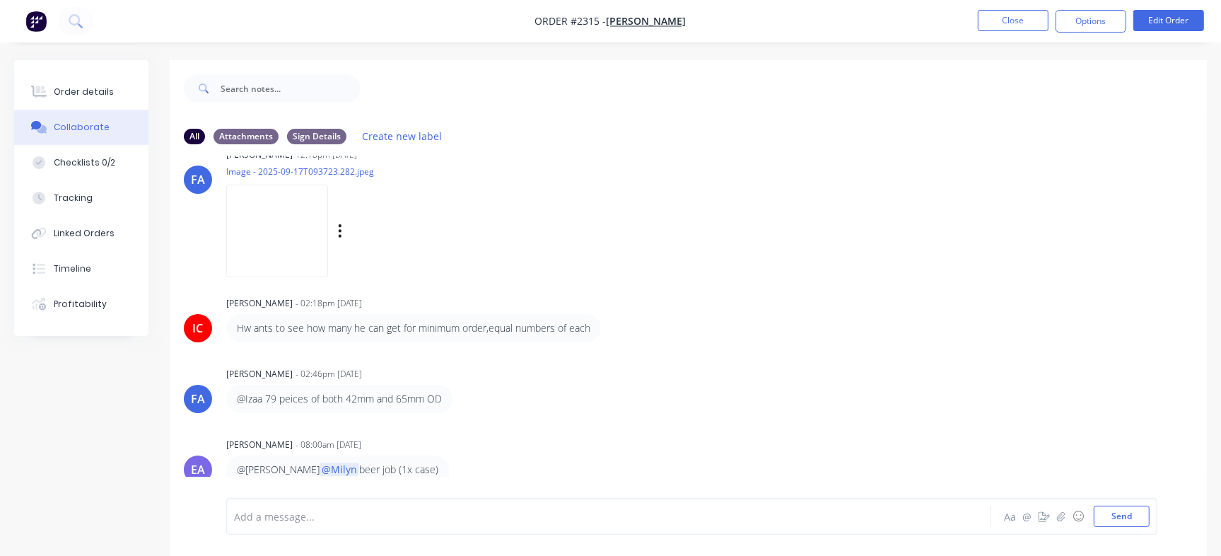
scroll to position [21, 0]
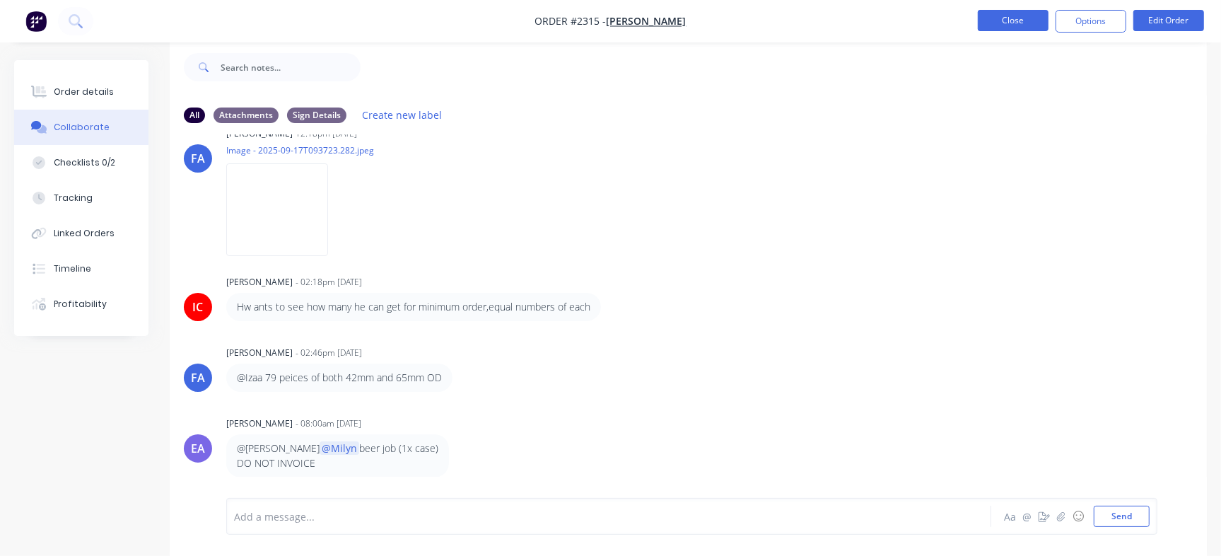
click at [992, 23] on button "Close" at bounding box center [1012, 20] width 71 height 21
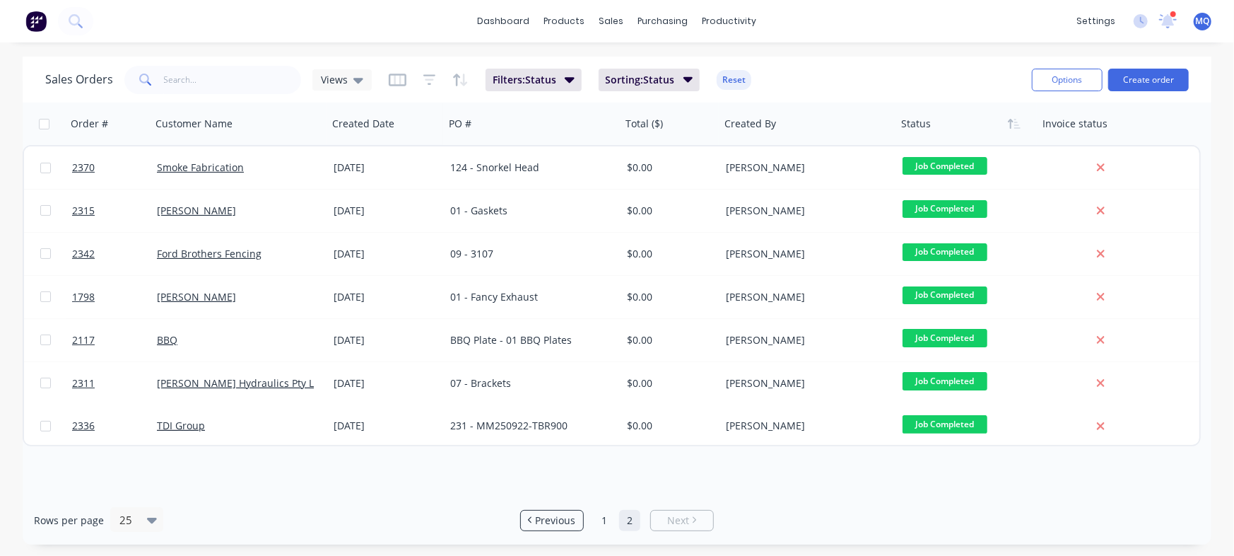
click at [558, 505] on div "Rows per page 25 Previous 1 2 Next" at bounding box center [617, 519] width 1189 height 49
click at [556, 517] on span "Previous" at bounding box center [556, 520] width 40 height 14
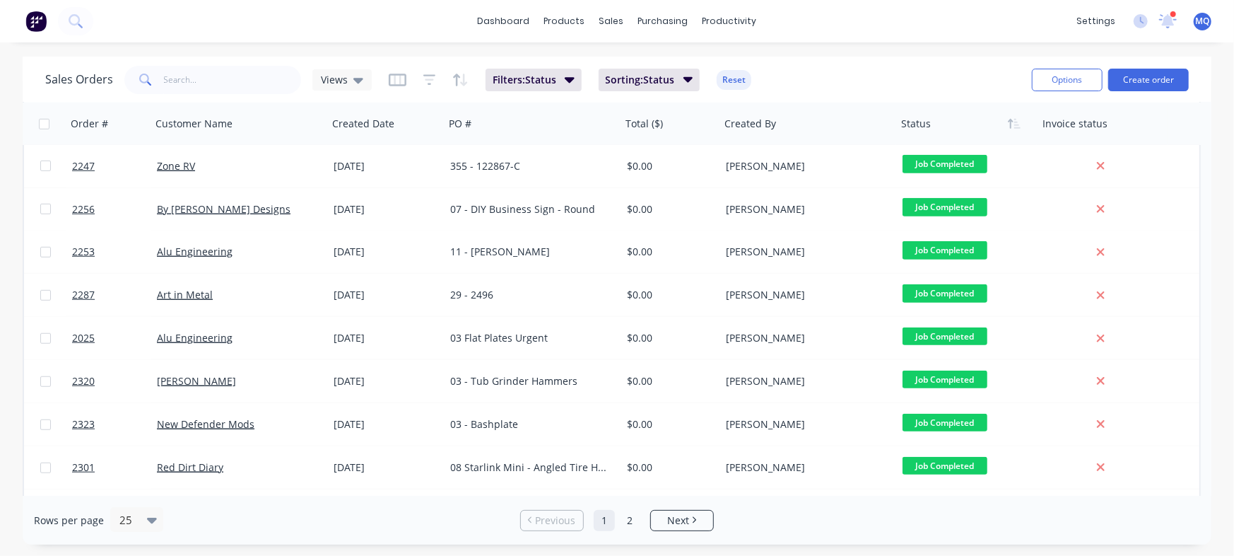
scroll to position [647, 0]
